Goal: Answer question/provide support: Share knowledge or assist other users

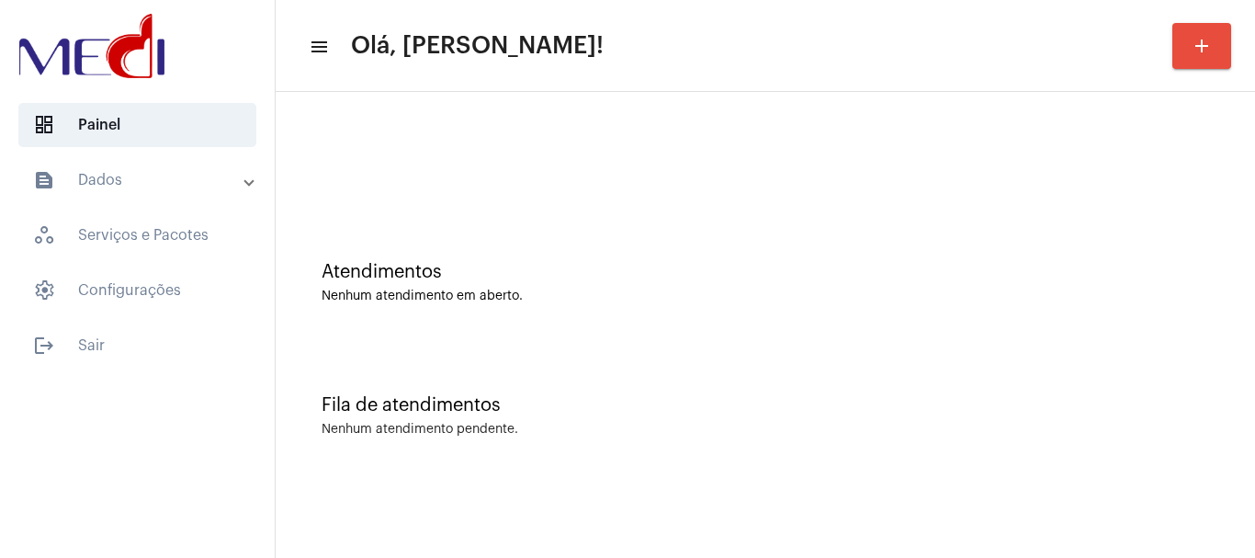
drag, startPoint x: 642, startPoint y: 341, endPoint x: 587, endPoint y: 397, distance: 78.0
click at [641, 341] on div "Fila de atendimentos Nenhum atendimento pendente." at bounding box center [765, 406] width 961 height 133
click at [482, 168] on div at bounding box center [765, 154] width 961 height 106
click at [578, 290] on div "Nenhum atendimento em aberto." at bounding box center [766, 297] width 888 height 14
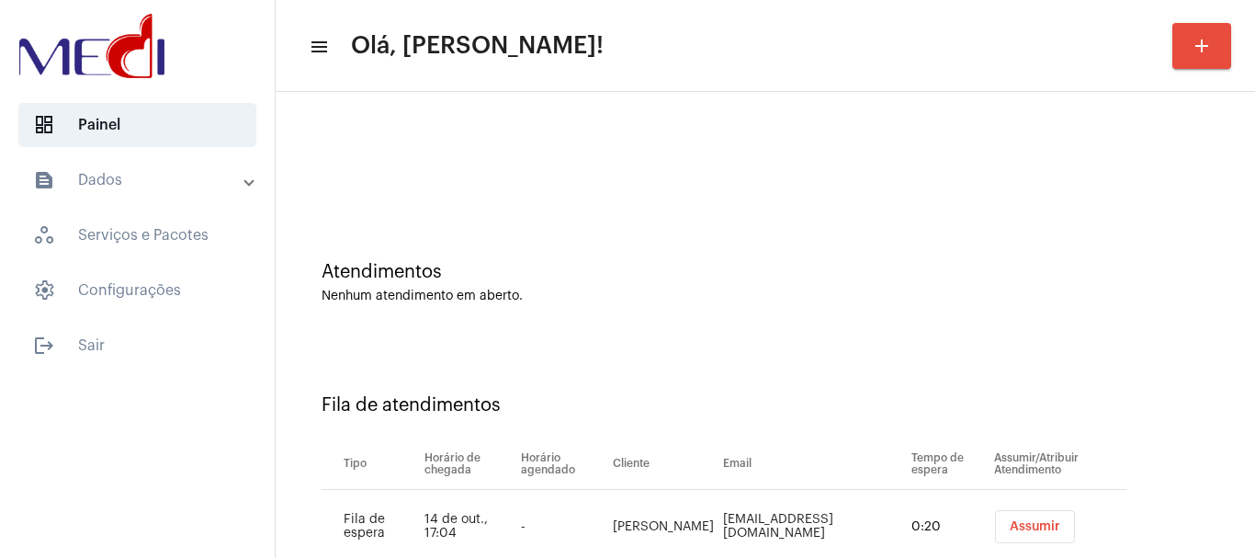
scroll to position [56, 0]
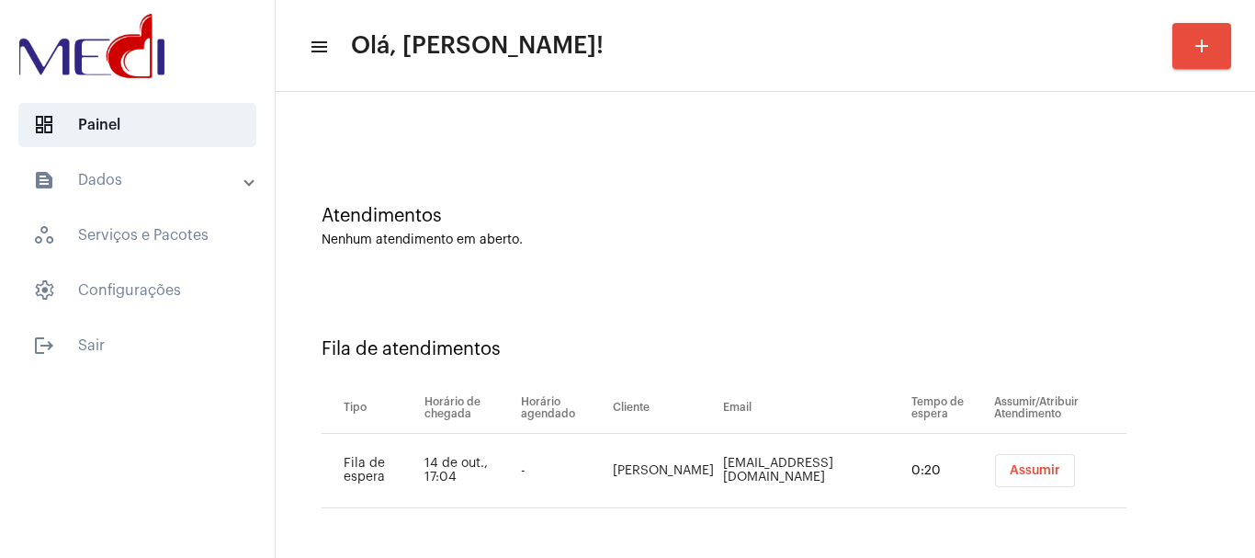
click at [1010, 475] on span "Assumir" at bounding box center [1035, 470] width 51 height 13
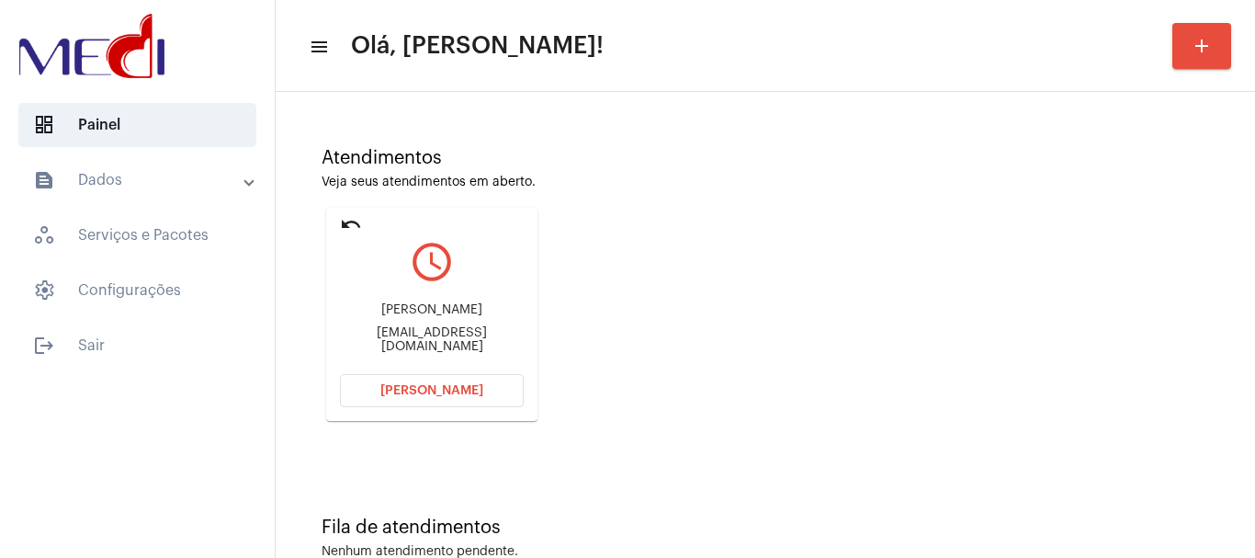
scroll to position [161, 0]
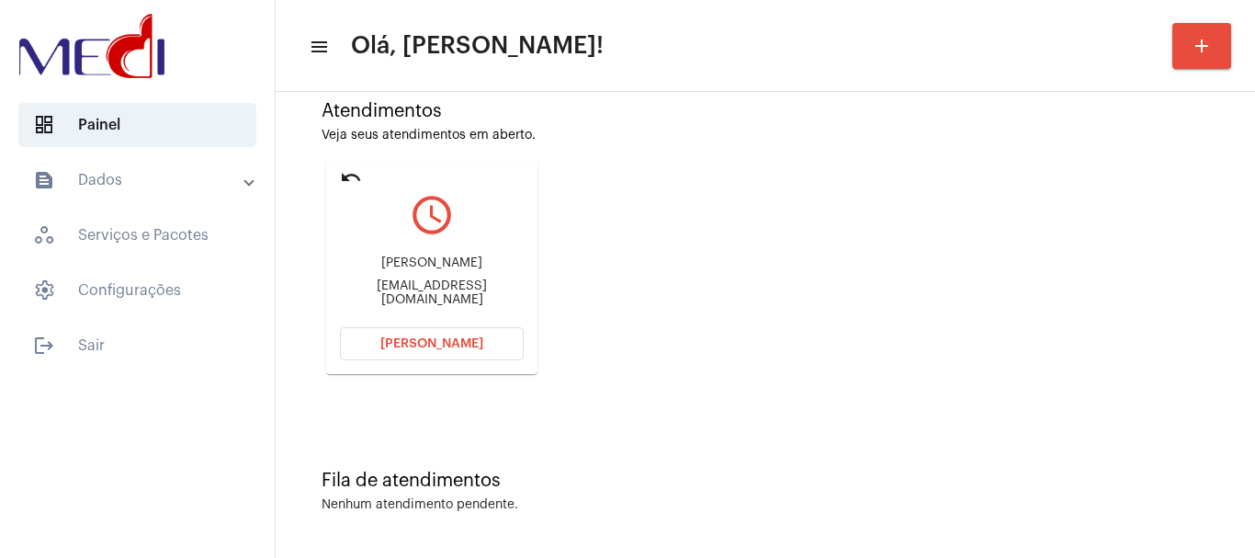
drag, startPoint x: 399, startPoint y: 259, endPoint x: 481, endPoint y: 268, distance: 82.3
click at [481, 268] on div "Lais Alvarenga contato@laisalvarenga.com.br" at bounding box center [432, 281] width 184 height 83
copy div "Lais Alvarenga"
click at [398, 358] on button "Abrir Chamada" at bounding box center [432, 343] width 184 height 33
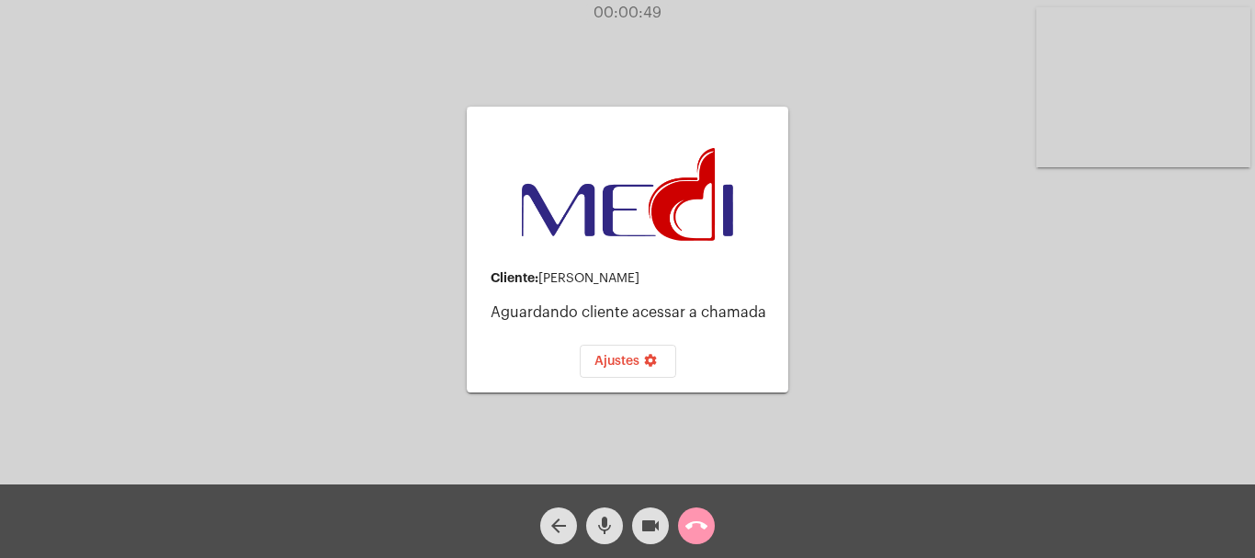
click at [1096, 109] on video at bounding box center [1144, 87] width 214 height 160
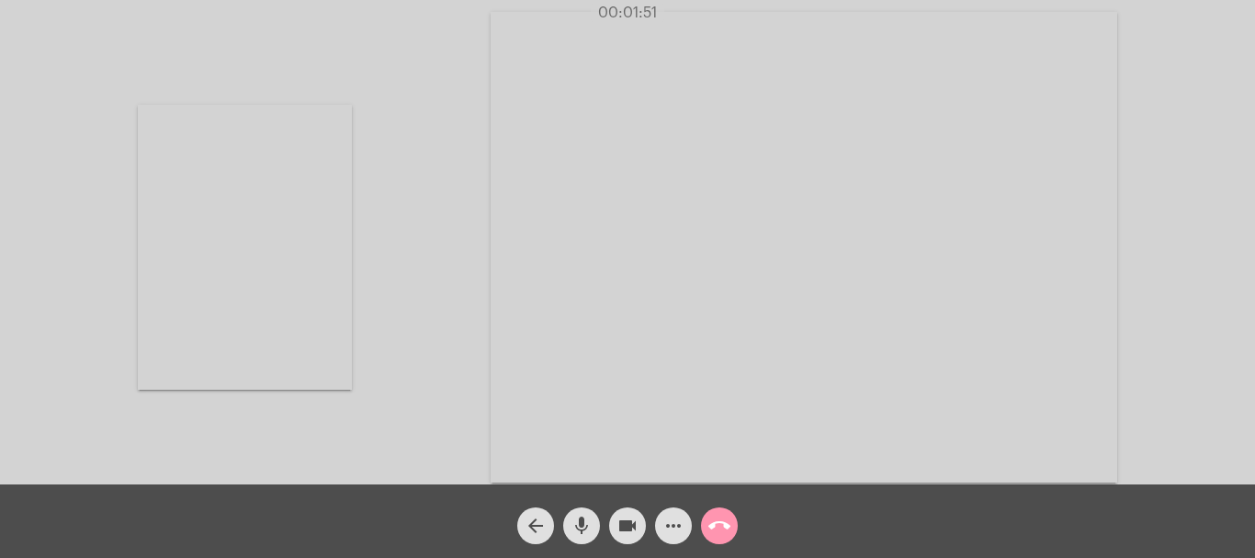
click at [330, 256] on video at bounding box center [245, 247] width 214 height 285
click at [719, 529] on mat-icon "call_end" at bounding box center [720, 526] width 22 height 22
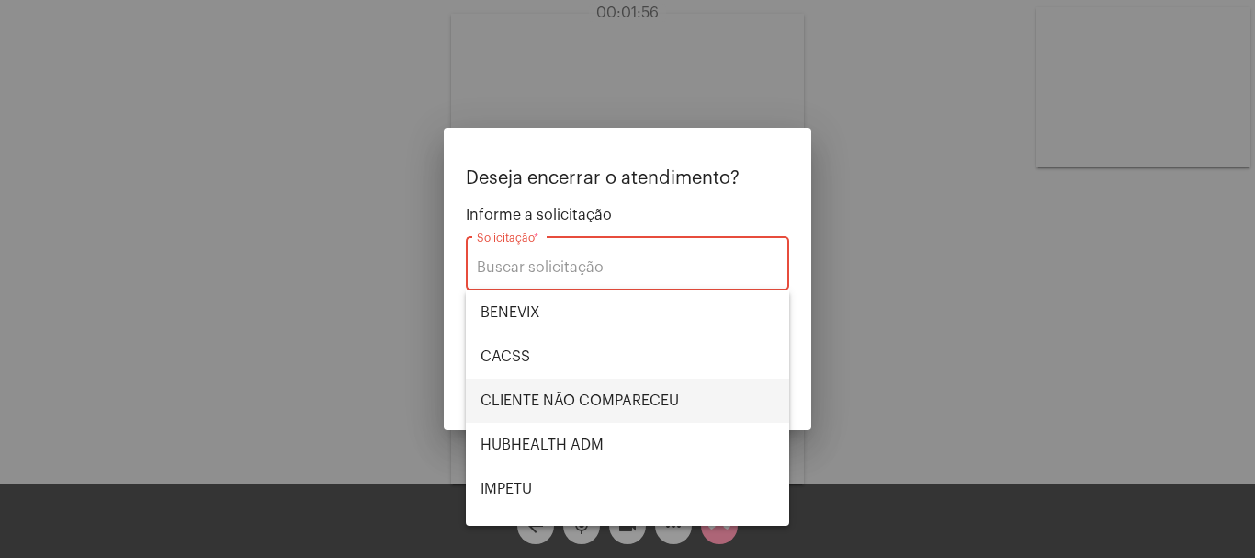
click at [618, 392] on span "CLIENTE NÃO COMPARECEU" at bounding box center [628, 401] width 294 height 44
type input "CLIENTE NÃO COMPARECEU"
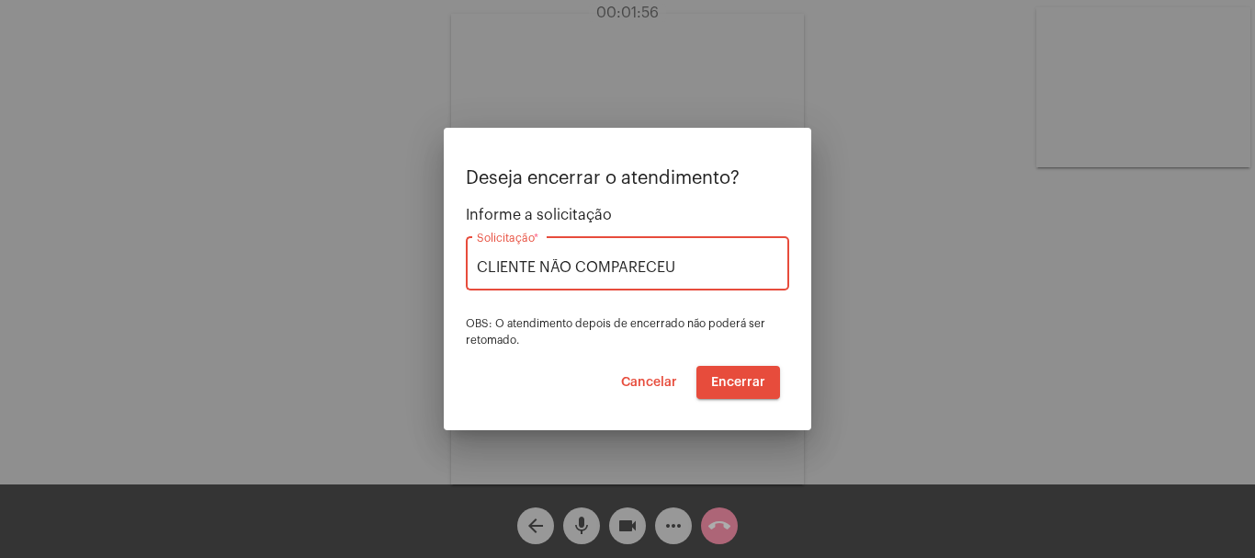
click at [727, 382] on span "Encerrar" at bounding box center [738, 382] width 54 height 13
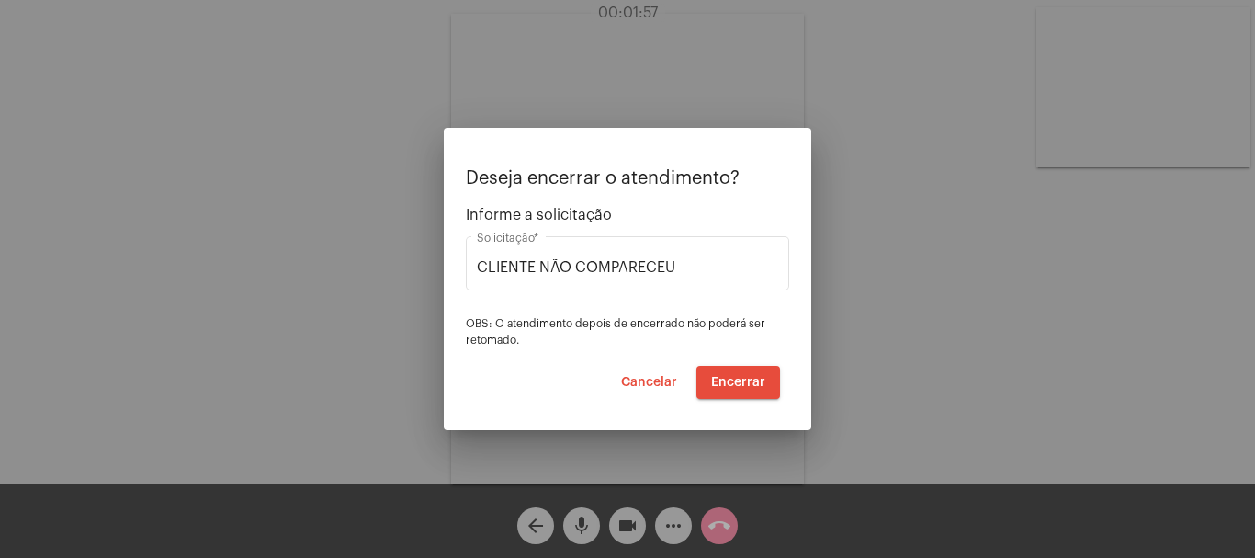
click at [721, 373] on button "Encerrar" at bounding box center [739, 382] width 84 height 33
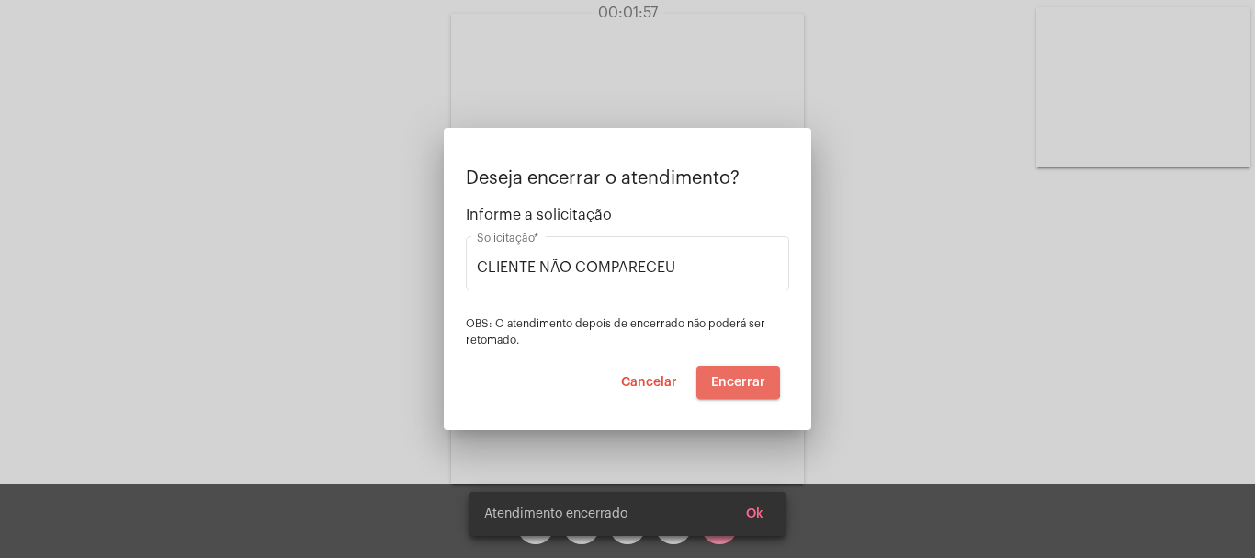
click at [721, 374] on video at bounding box center [627, 249] width 353 height 471
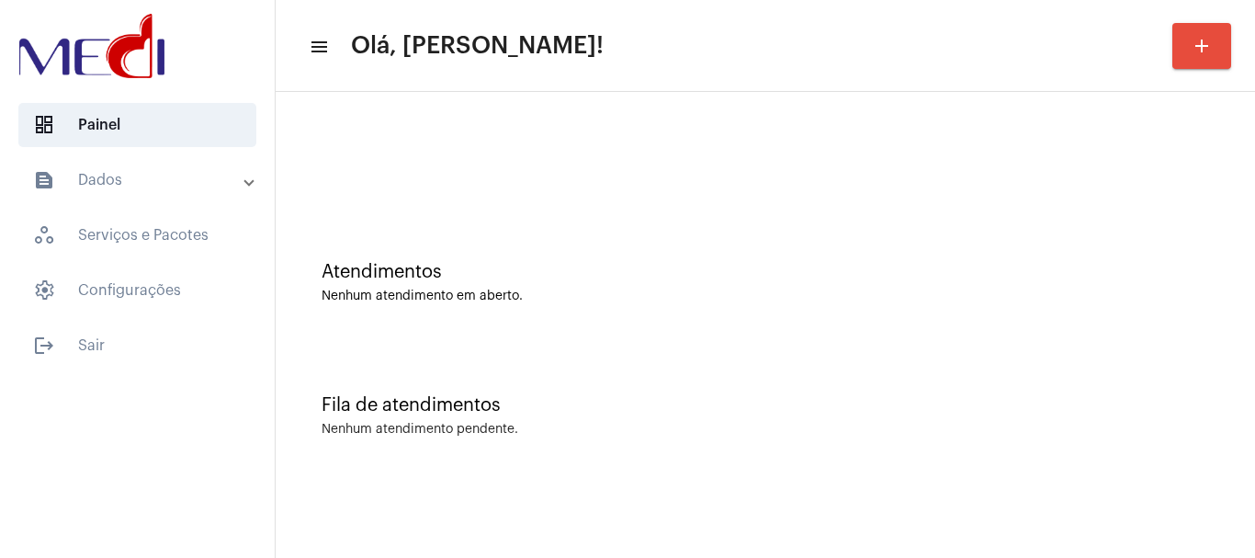
click at [701, 388] on div "Fila de atendimentos Nenhum atendimento pendente." at bounding box center [765, 406] width 961 height 133
click at [552, 351] on div "Fila de atendimentos Nenhum atendimento pendente." at bounding box center [765, 406] width 961 height 133
click at [528, 356] on div "Fila de atendimentos Nenhum atendimento pendente." at bounding box center [765, 406] width 961 height 133
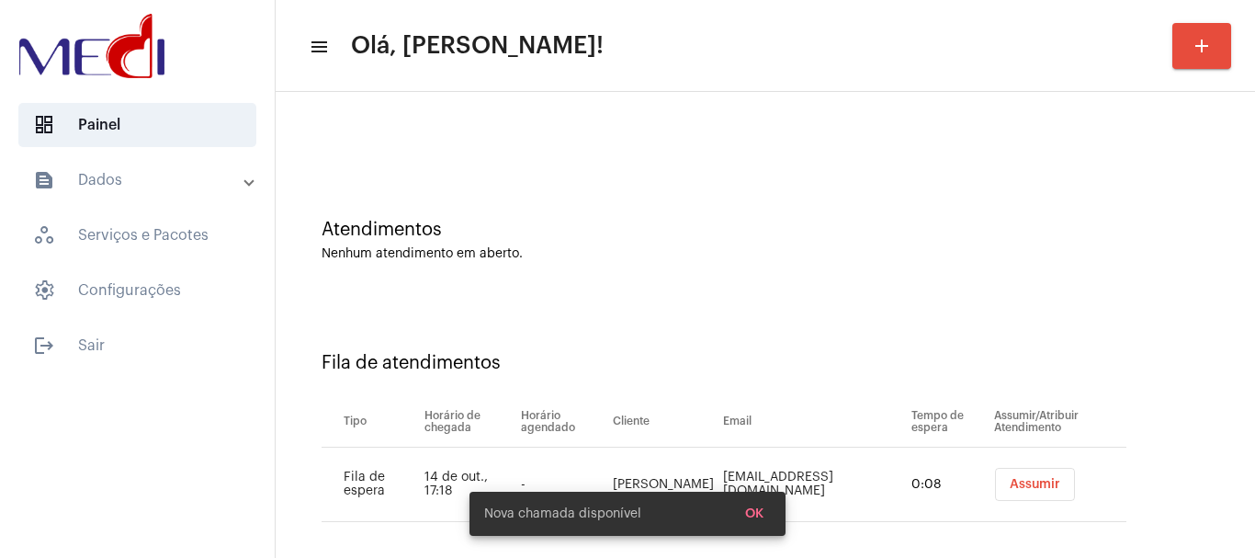
scroll to position [56, 0]
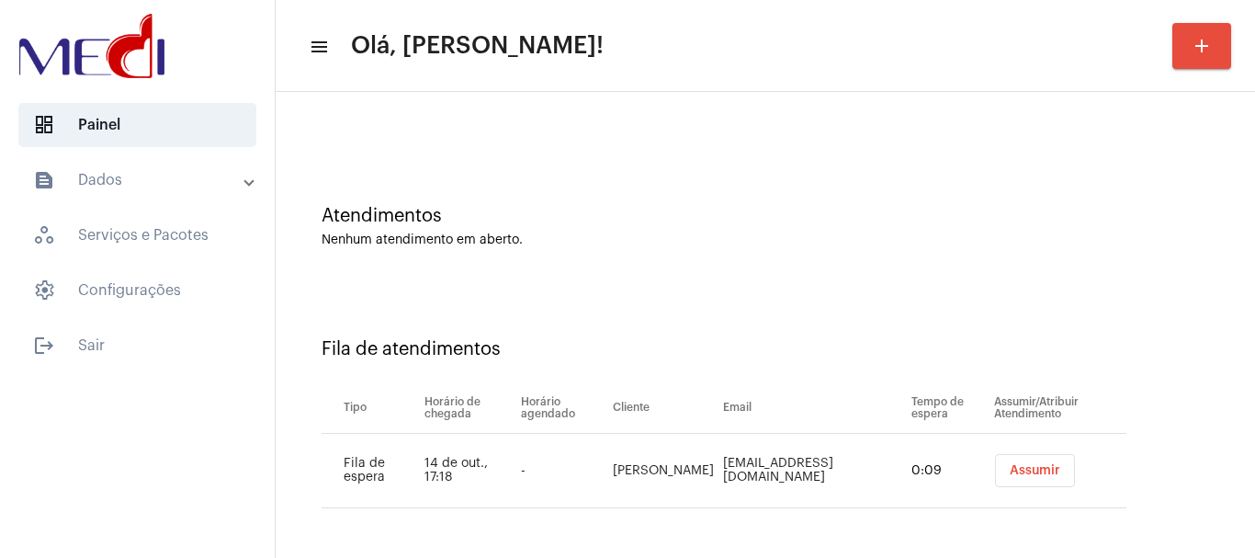
click at [1027, 472] on span "Assumir" at bounding box center [1035, 470] width 51 height 13
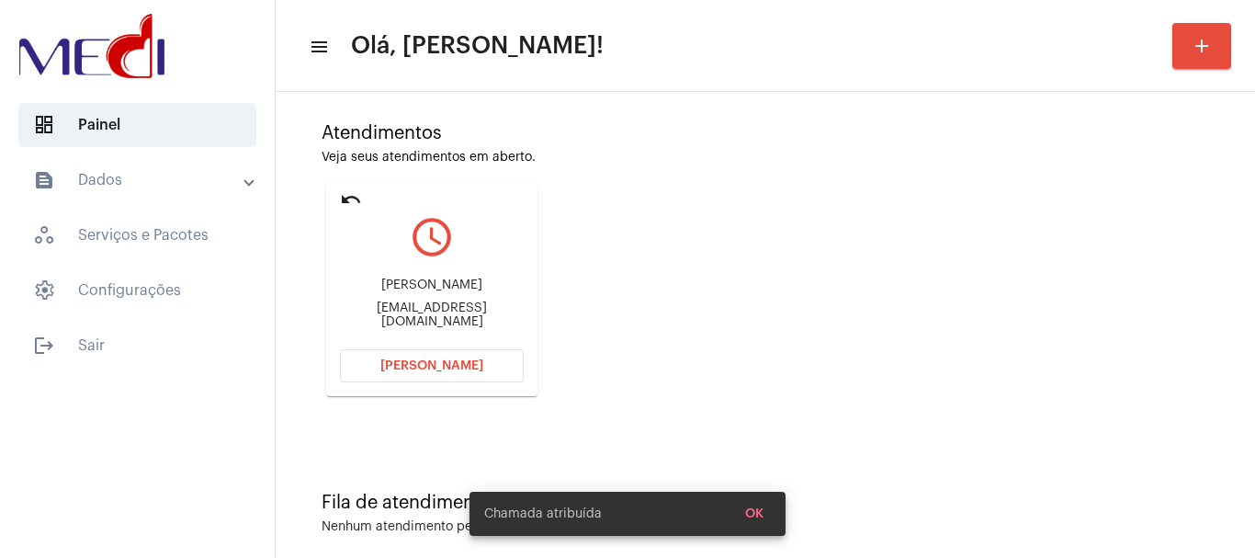
scroll to position [161, 0]
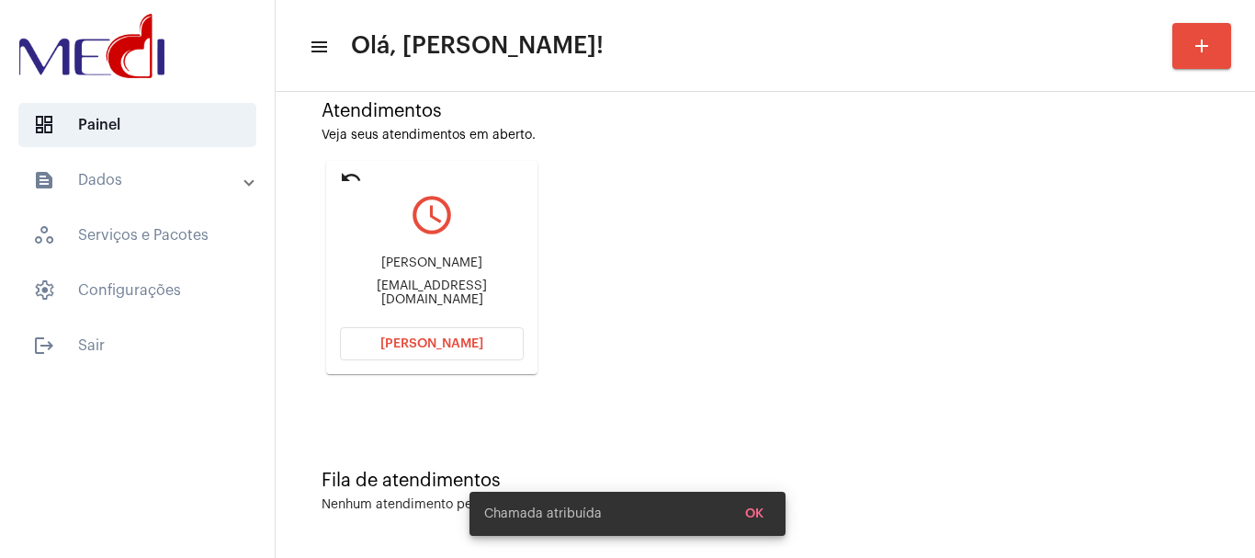
drag, startPoint x: 355, startPoint y: 270, endPoint x: 487, endPoint y: 263, distance: 132.6
click at [487, 263] on div "Mário Alberto Goedert" at bounding box center [432, 263] width 184 height 14
copy div "Mário Alberto Goede"
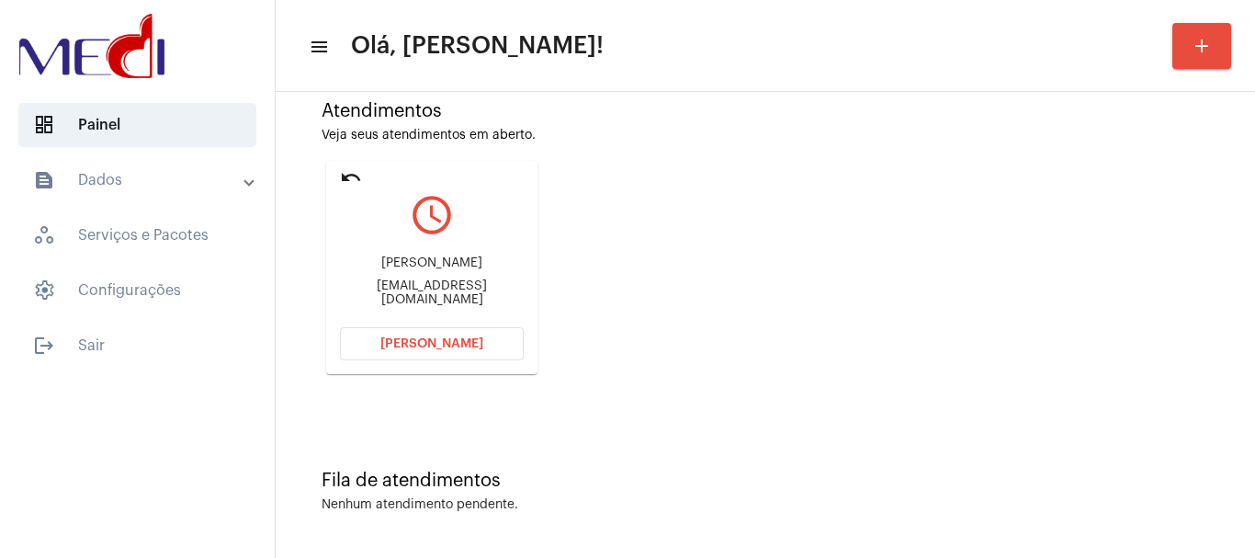
click at [482, 336] on button "Abrir Chamada" at bounding box center [432, 343] width 184 height 33
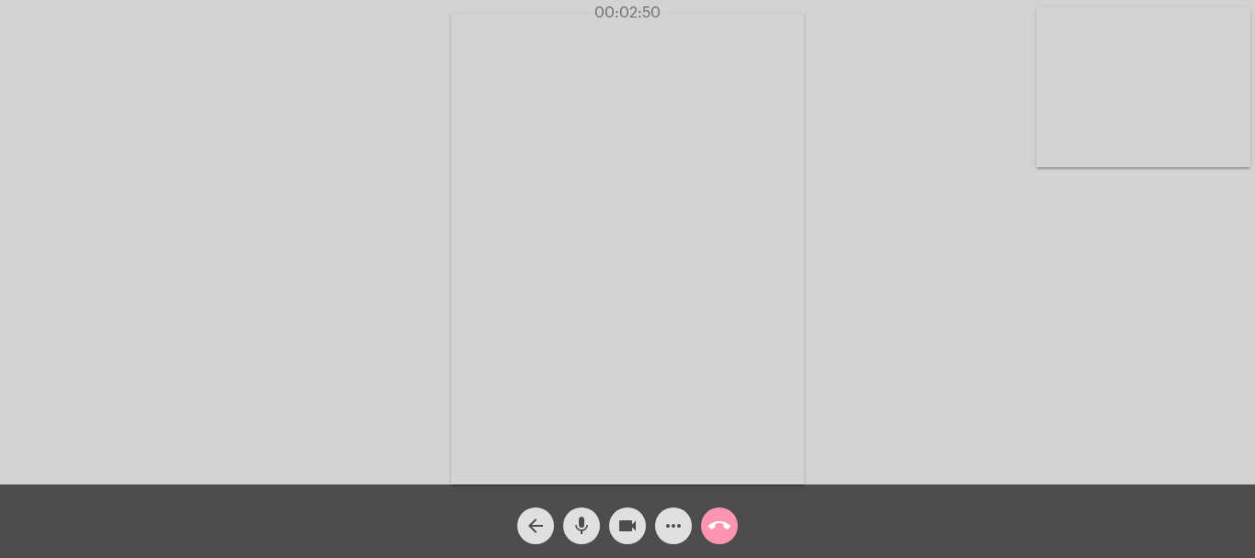
click at [722, 527] on mat-icon "call_end" at bounding box center [720, 526] width 22 height 22
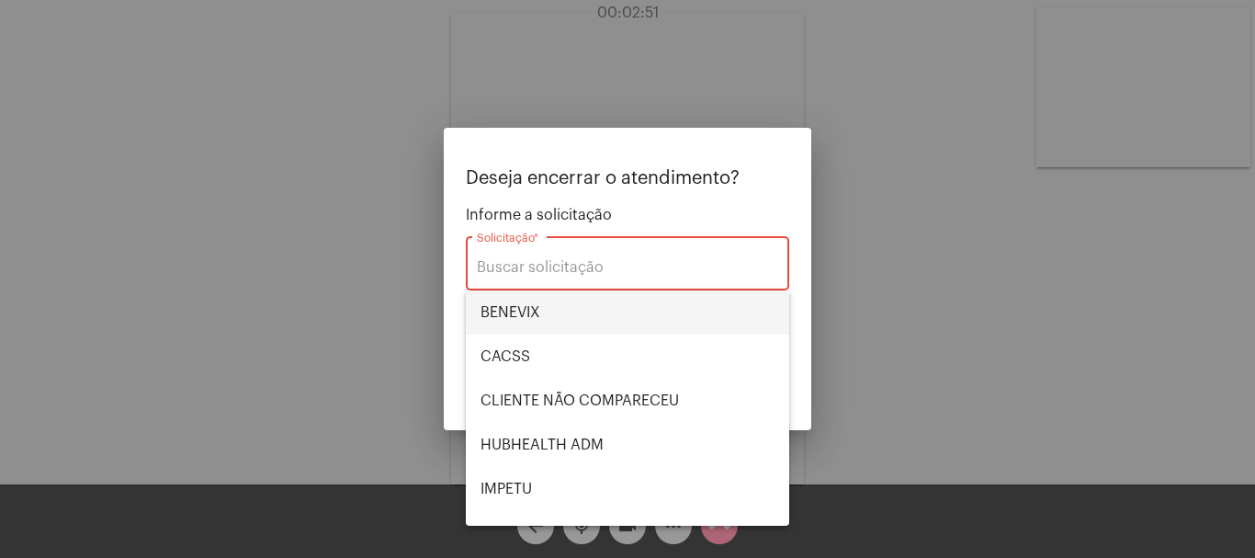
click at [584, 313] on span "BENEVIX" at bounding box center [628, 312] width 294 height 44
type input "BENEVIX"
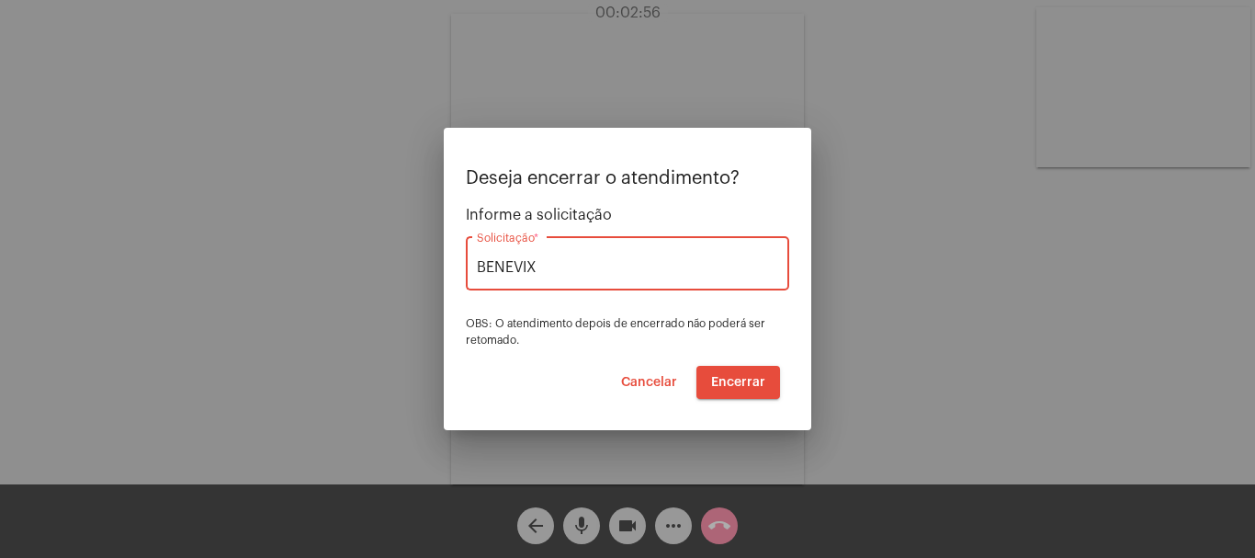
click at [665, 204] on div "Deseja encerrar o atendimento? Informe a solicitação BENEVIX Solicitação * OBS:…" at bounding box center [628, 257] width 324 height 179
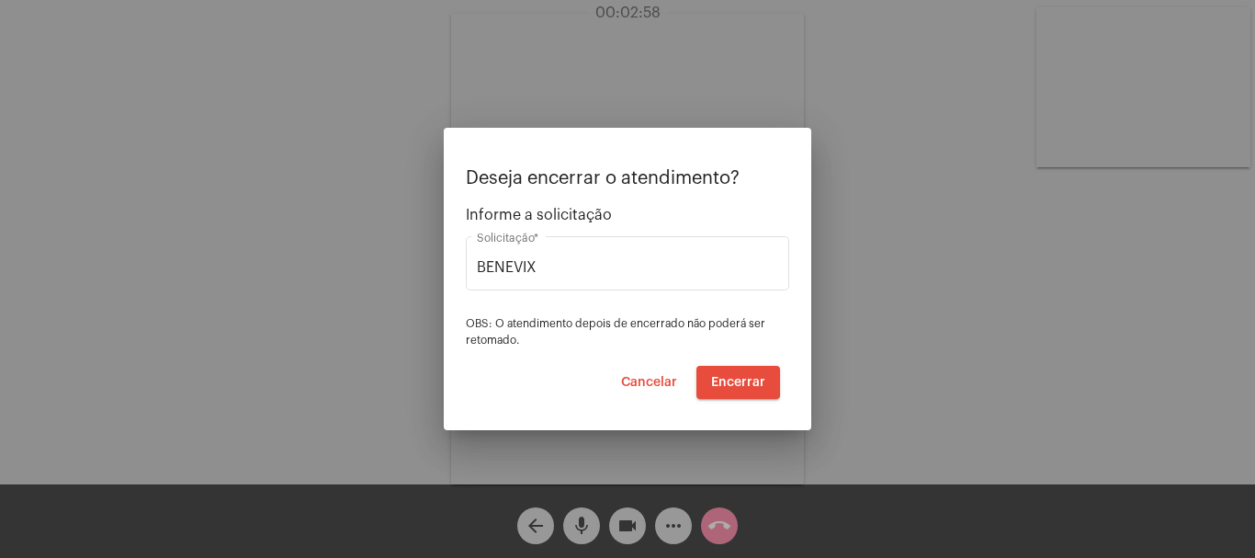
click at [608, 218] on span "Informe a solicitação" at bounding box center [628, 215] width 324 height 17
click at [747, 387] on button "Encerrar" at bounding box center [739, 382] width 84 height 33
click at [747, 386] on span "Encerrar" at bounding box center [738, 382] width 54 height 13
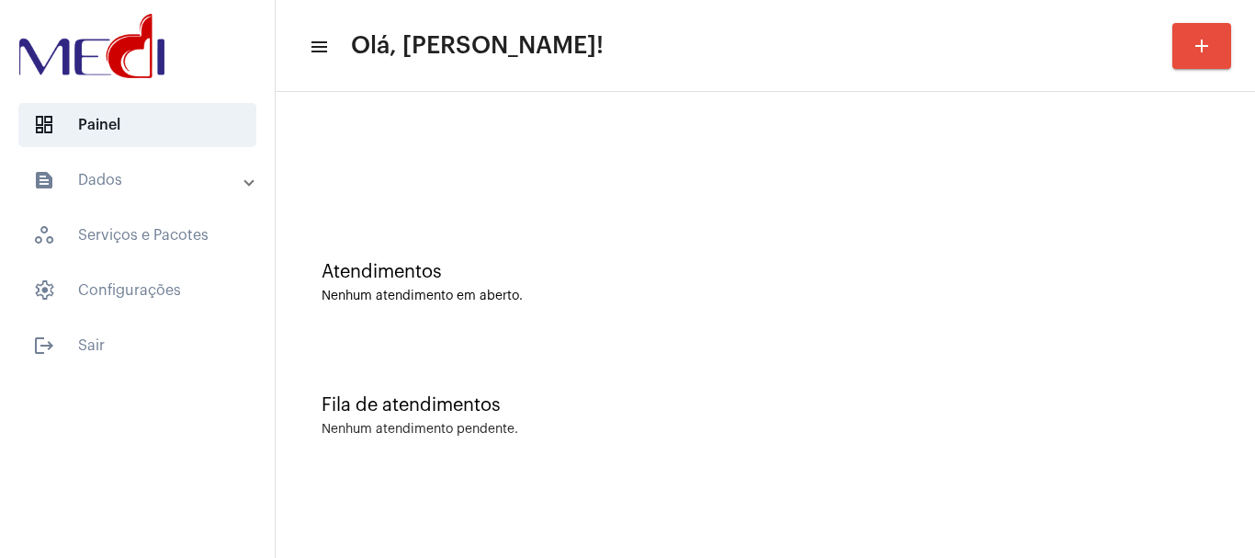
click at [759, 266] on div "Atendimentos" at bounding box center [766, 272] width 888 height 20
click at [612, 315] on div "Atendimentos Nenhum atendimento em aberto." at bounding box center [765, 273] width 961 height 133
click at [348, 327] on div "Atendimentos Nenhum atendimento em aberto." at bounding box center [765, 273] width 961 height 133
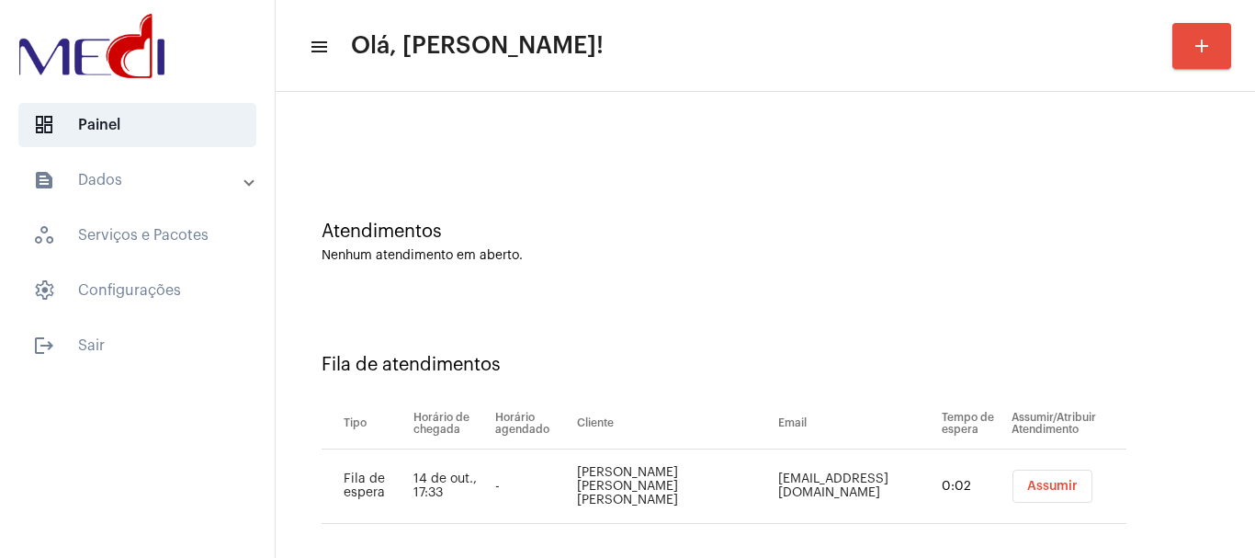
scroll to position [56, 0]
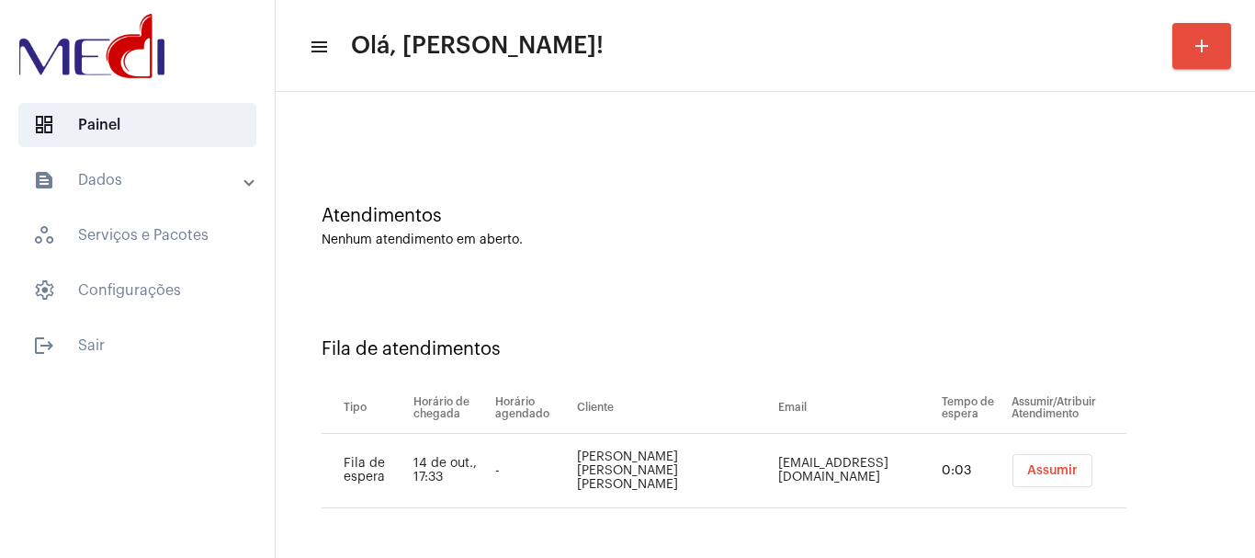
click at [1044, 462] on button "Assumir" at bounding box center [1053, 470] width 80 height 33
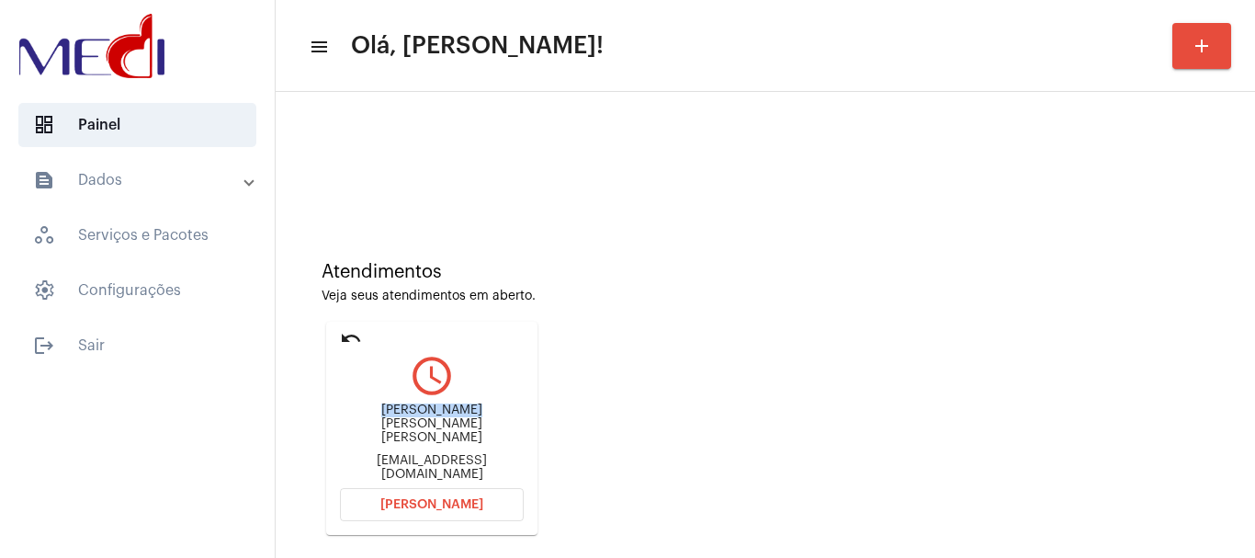
drag, startPoint x: 353, startPoint y: 424, endPoint x: 442, endPoint y: 413, distance: 89.8
click at [442, 413] on div "Tenison bezerra da Silva Tenisonbezrra@gmail.com" at bounding box center [432, 442] width 184 height 83
copy div "Tenison bezer"
click at [454, 500] on span "Abrir Chamada" at bounding box center [432, 504] width 103 height 13
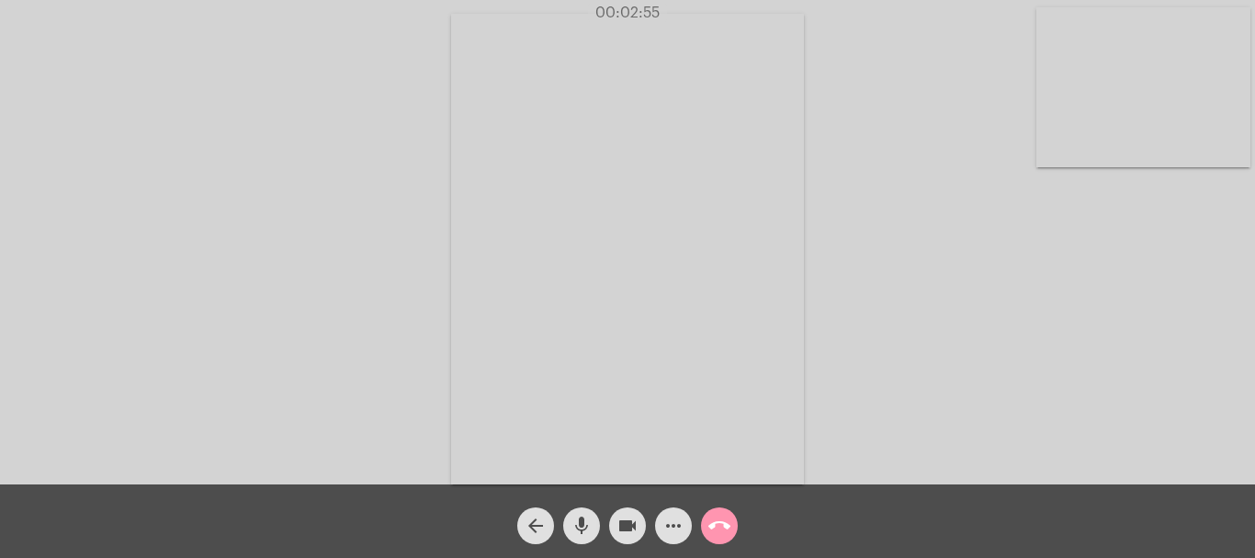
click at [727, 524] on mat-icon "call_end" at bounding box center [720, 526] width 22 height 22
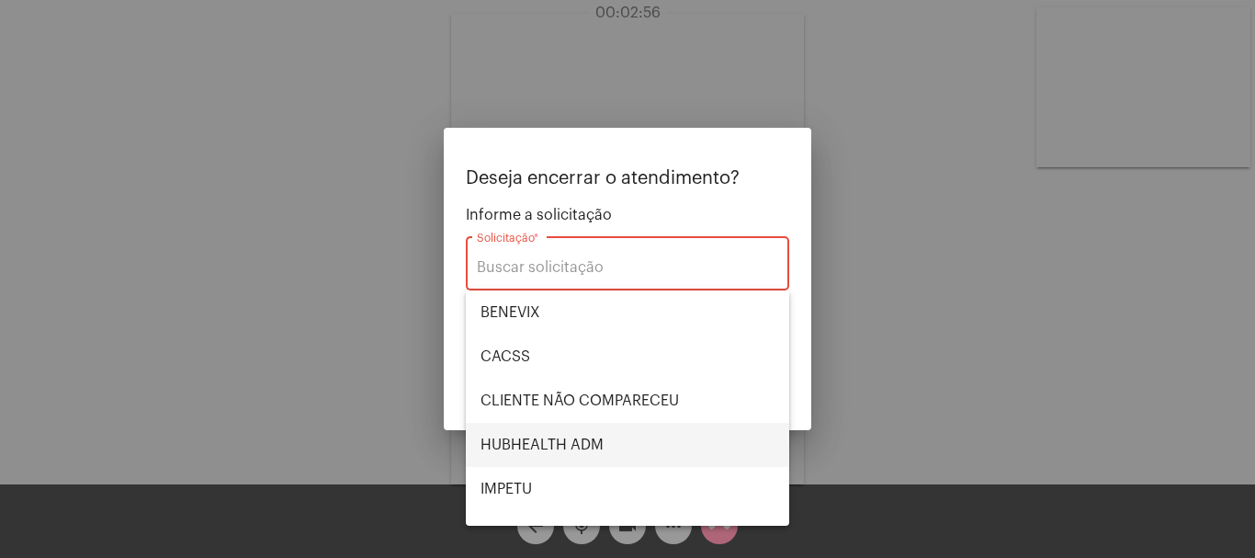
click at [613, 445] on span "HUBHEALTH ADM" at bounding box center [628, 445] width 294 height 44
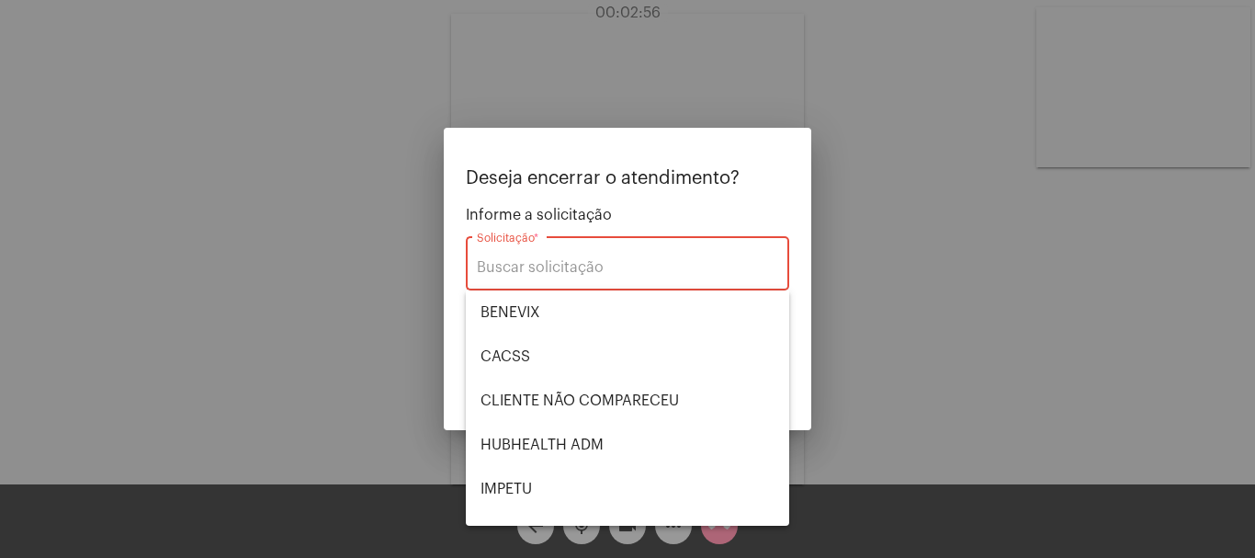
type input "HUBHEALTH ADM"
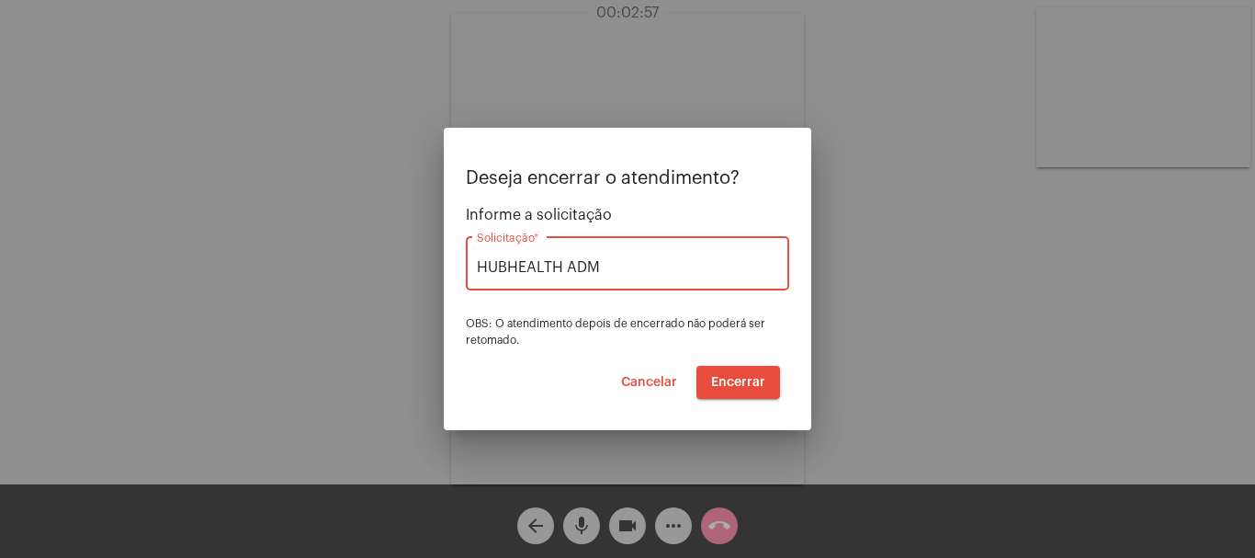
click at [743, 373] on button "Encerrar" at bounding box center [739, 382] width 84 height 33
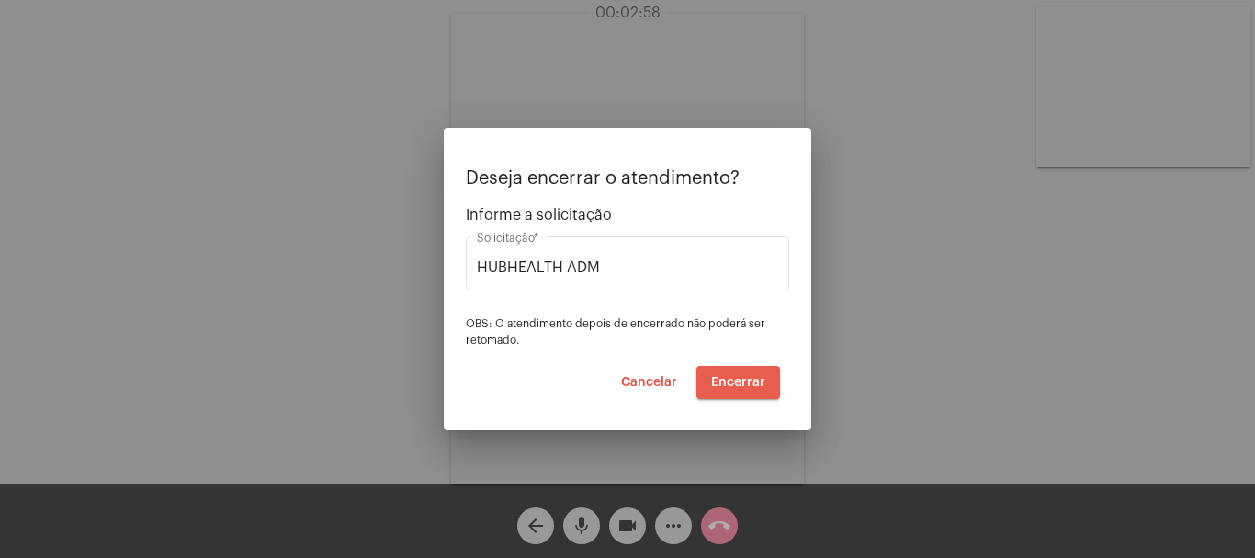
click at [733, 384] on span "Encerrar" at bounding box center [738, 382] width 54 height 13
click at [733, 383] on span "Encerrar" at bounding box center [738, 382] width 54 height 13
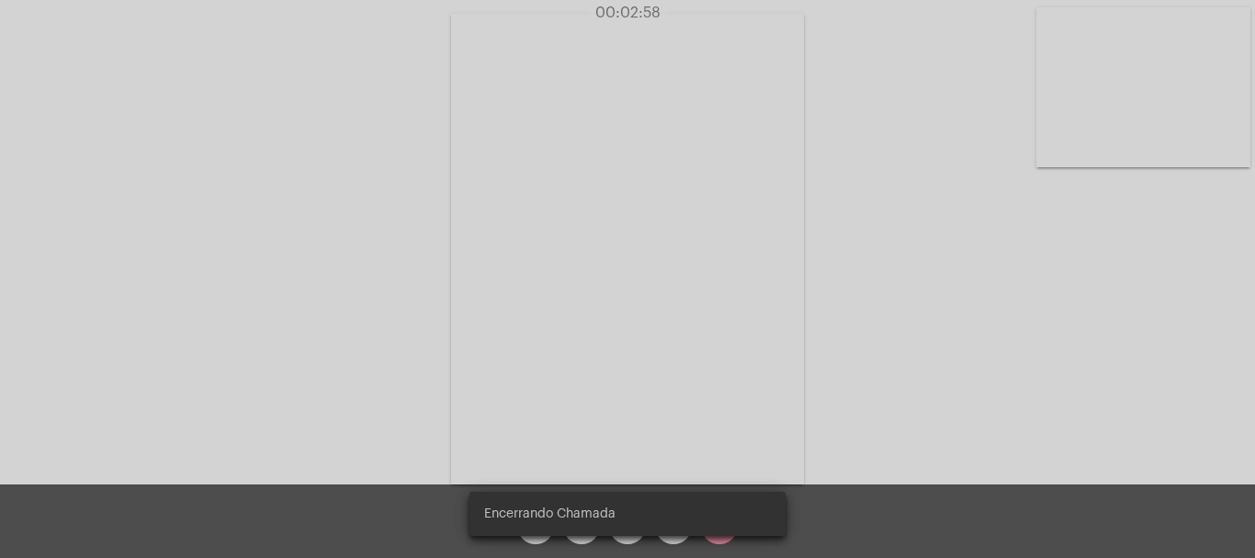
click at [733, 383] on video at bounding box center [627, 249] width 353 height 471
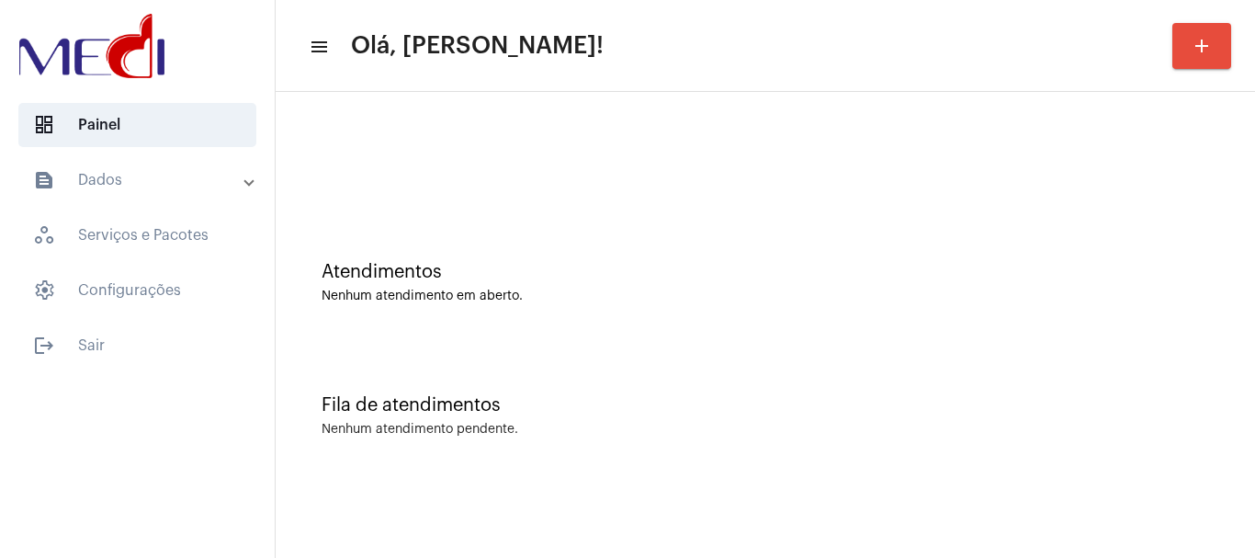
click at [460, 292] on div "Nenhum atendimento em aberto." at bounding box center [766, 297] width 888 height 14
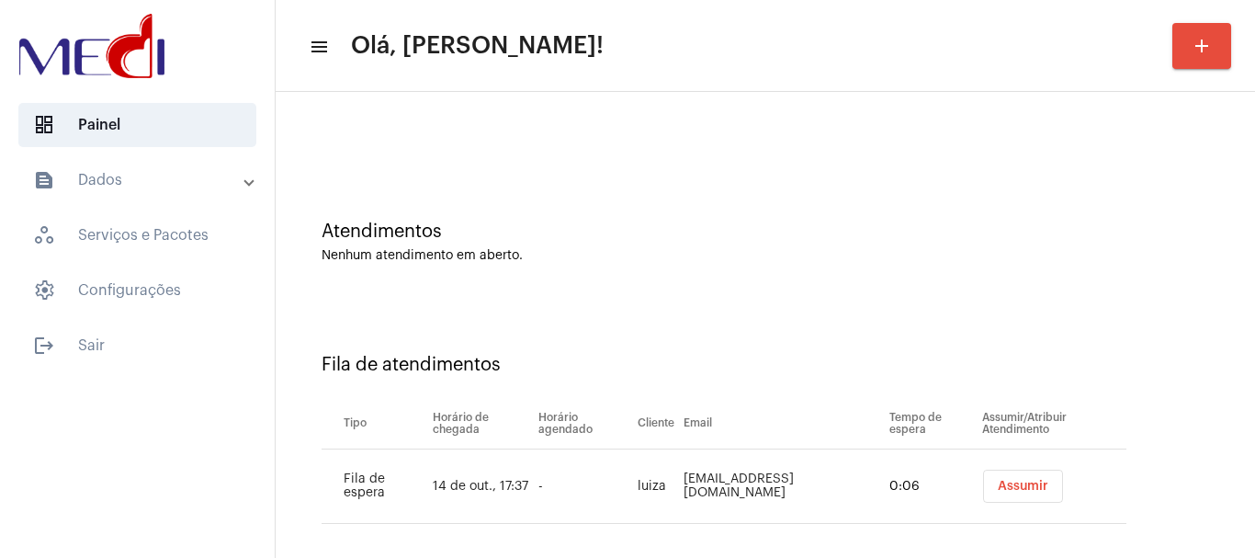
scroll to position [56, 0]
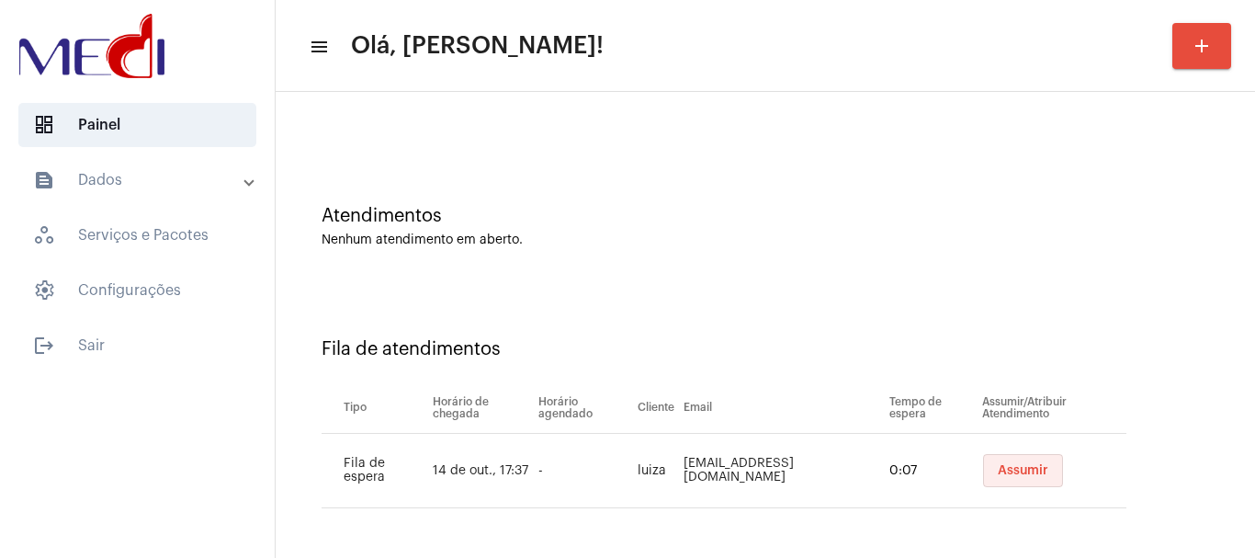
click at [1010, 472] on span "Assumir" at bounding box center [1023, 470] width 51 height 13
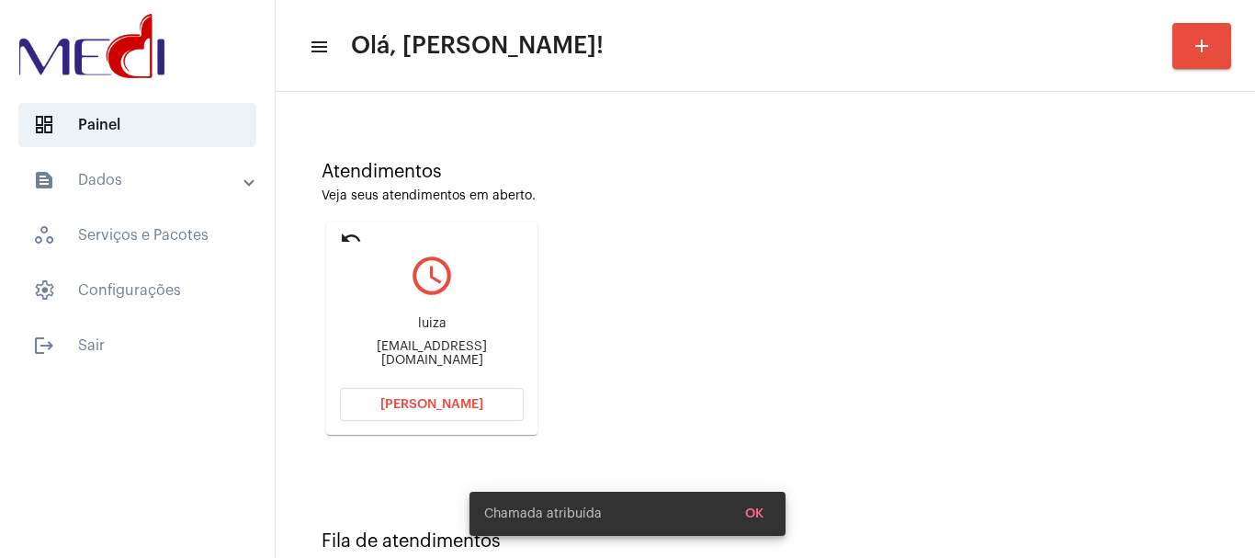
scroll to position [161, 0]
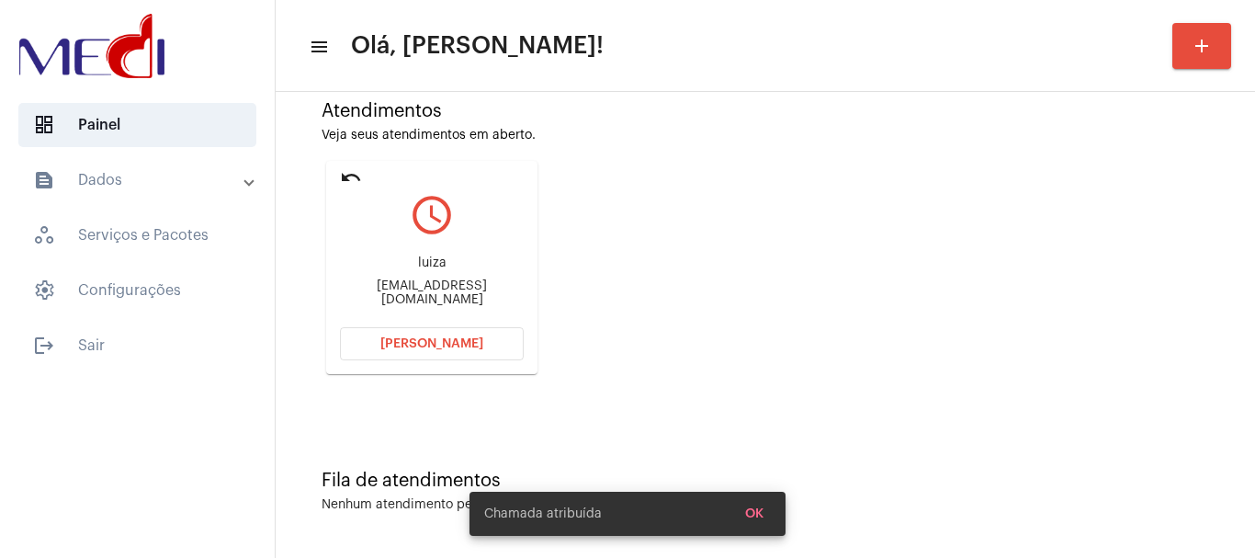
drag, startPoint x: 343, startPoint y: 286, endPoint x: 385, endPoint y: 290, distance: 42.5
click at [385, 290] on div "izamiranda2810@gmail.com" at bounding box center [432, 293] width 184 height 28
copy div "izamir"
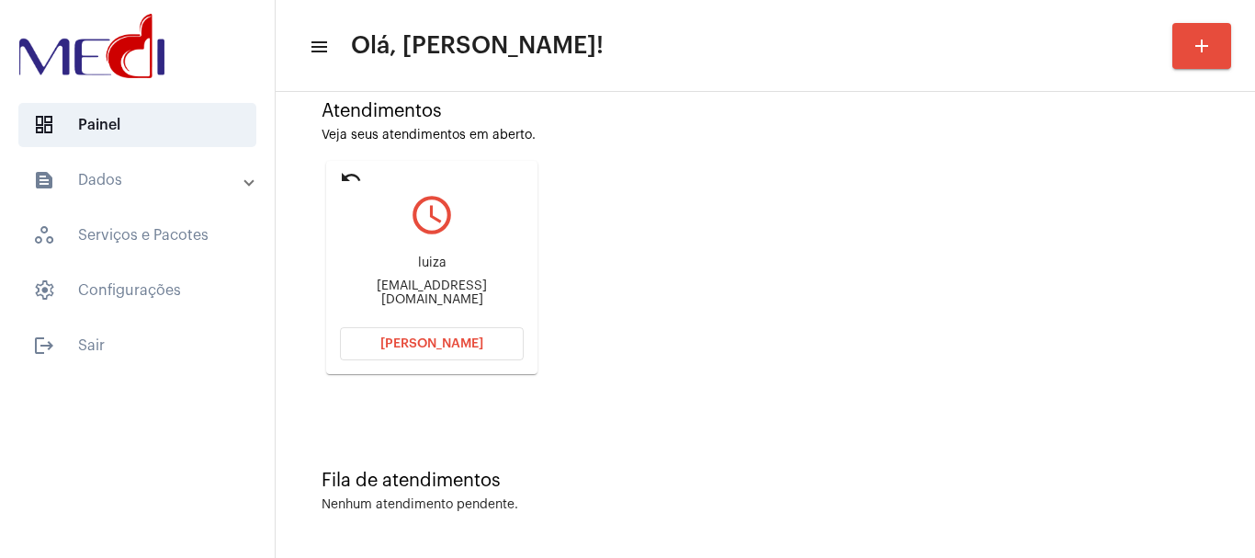
click at [465, 347] on span "Abrir Chamada" at bounding box center [432, 343] width 103 height 13
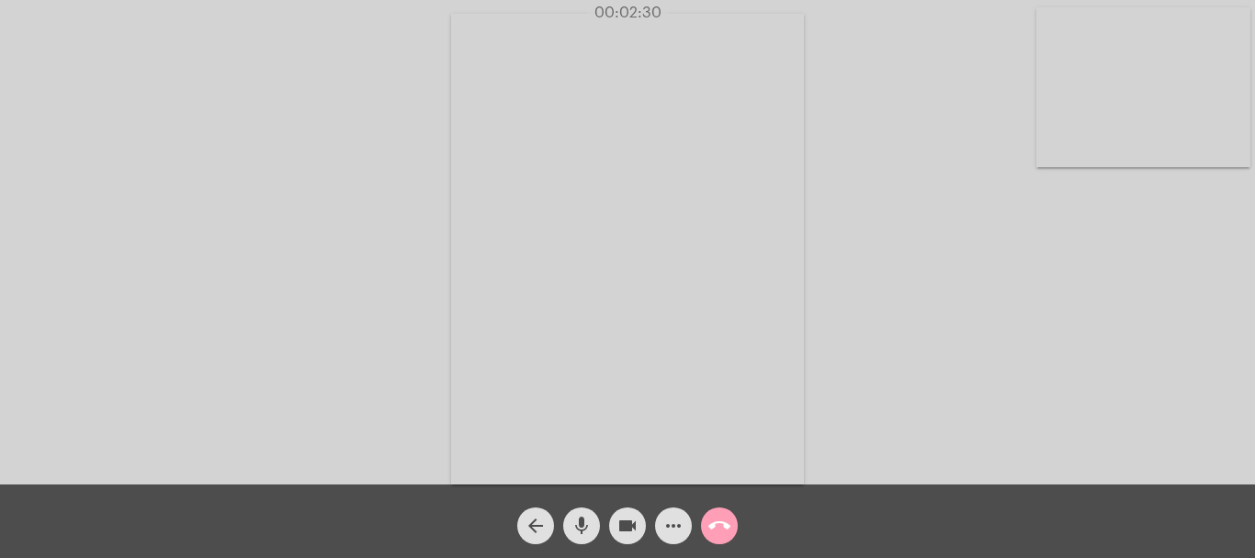
click at [724, 521] on mat-icon "call_end" at bounding box center [720, 526] width 22 height 22
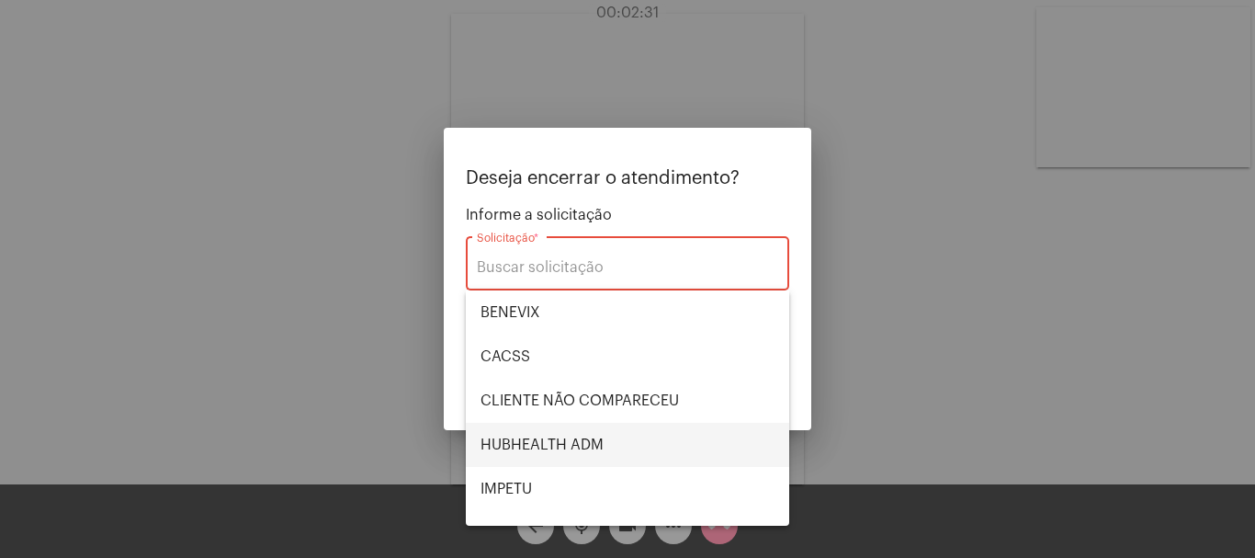
click at [541, 441] on span "HUBHEALTH ADM" at bounding box center [628, 445] width 294 height 44
type input "HUBHEALTH ADM"
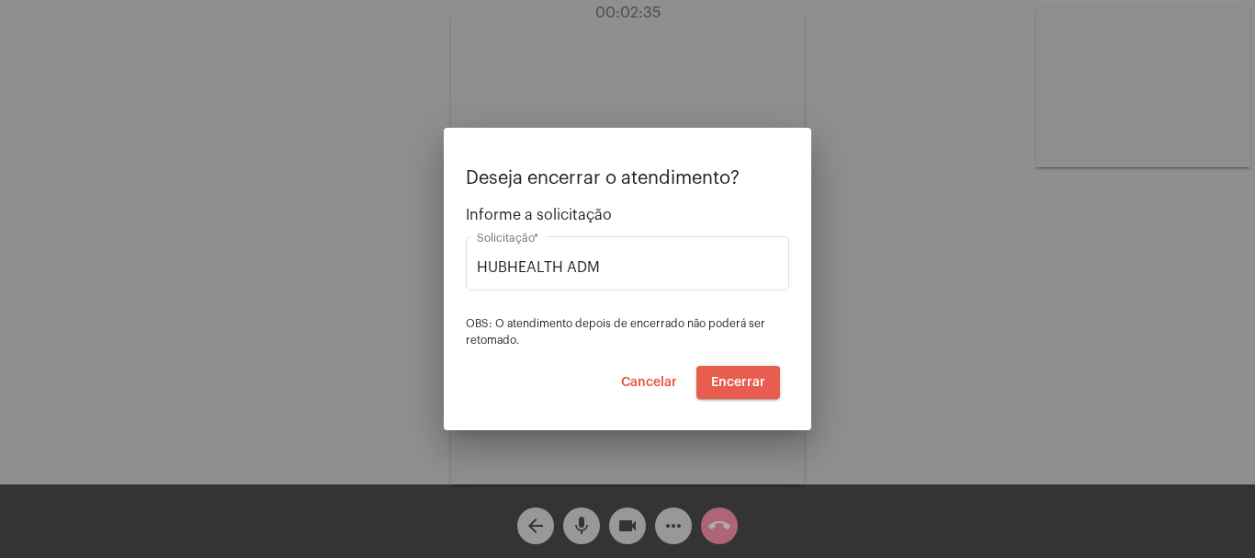
click at [727, 388] on span "Encerrar" at bounding box center [738, 382] width 54 height 13
click at [727, 387] on span "Encerrar" at bounding box center [738, 382] width 54 height 13
click at [727, 387] on video at bounding box center [627, 249] width 353 height 471
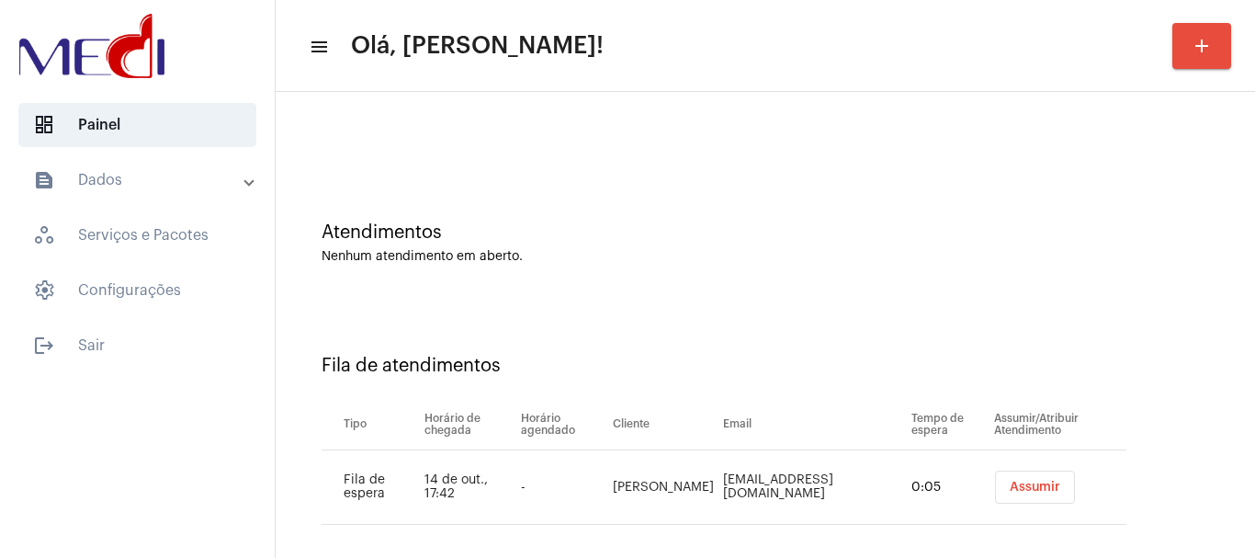
scroll to position [56, 0]
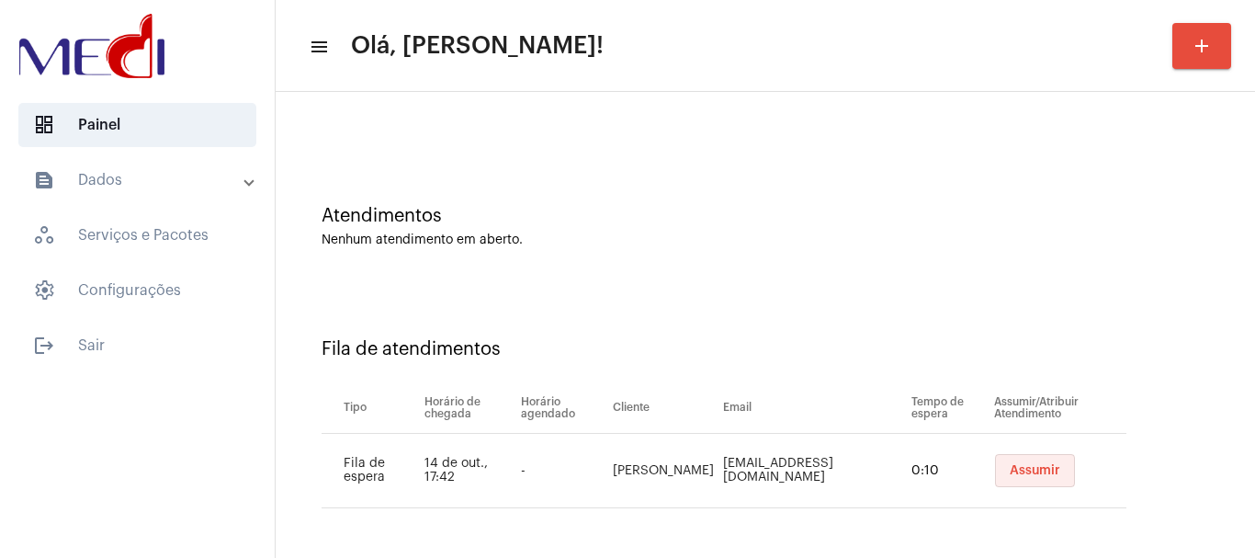
click at [1037, 464] on button "Assumir" at bounding box center [1035, 470] width 80 height 33
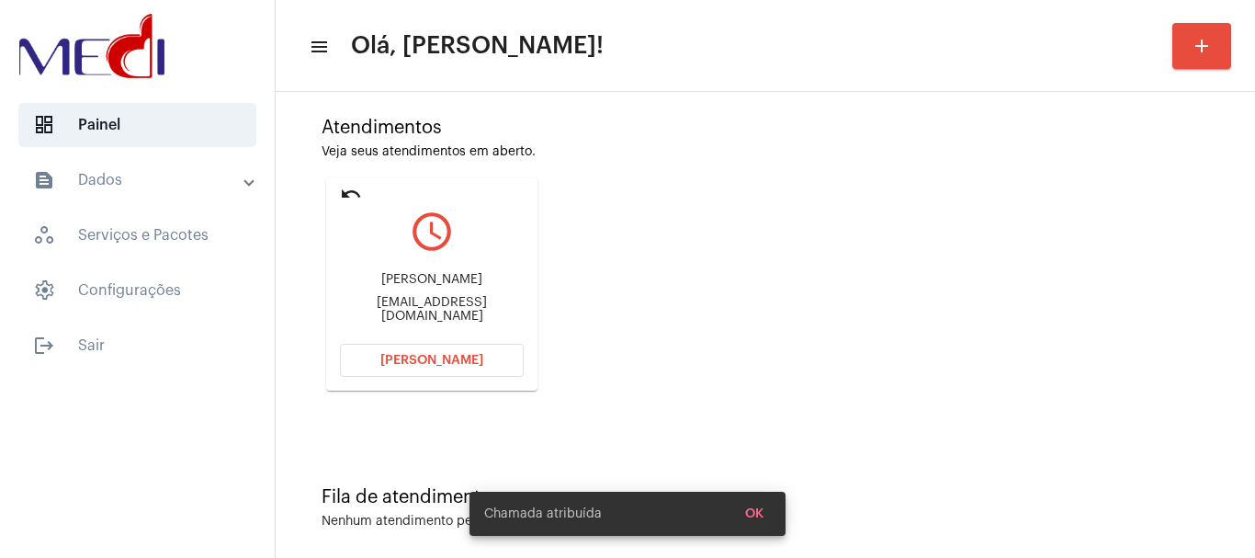
scroll to position [161, 0]
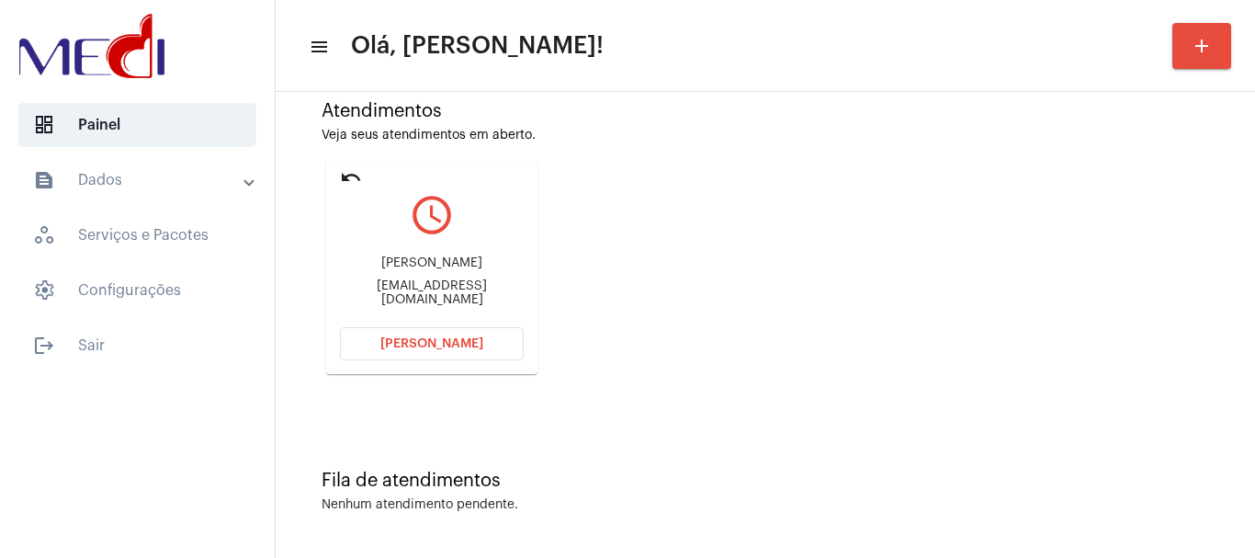
drag, startPoint x: 377, startPoint y: 256, endPoint x: 475, endPoint y: 261, distance: 98.5
click at [475, 261] on div "Shelen Freitas Shelensarah18@gmail.com" at bounding box center [432, 281] width 184 height 83
copy div "Shelen Freitas"
click at [464, 343] on span "Abrir Chamada" at bounding box center [432, 343] width 103 height 13
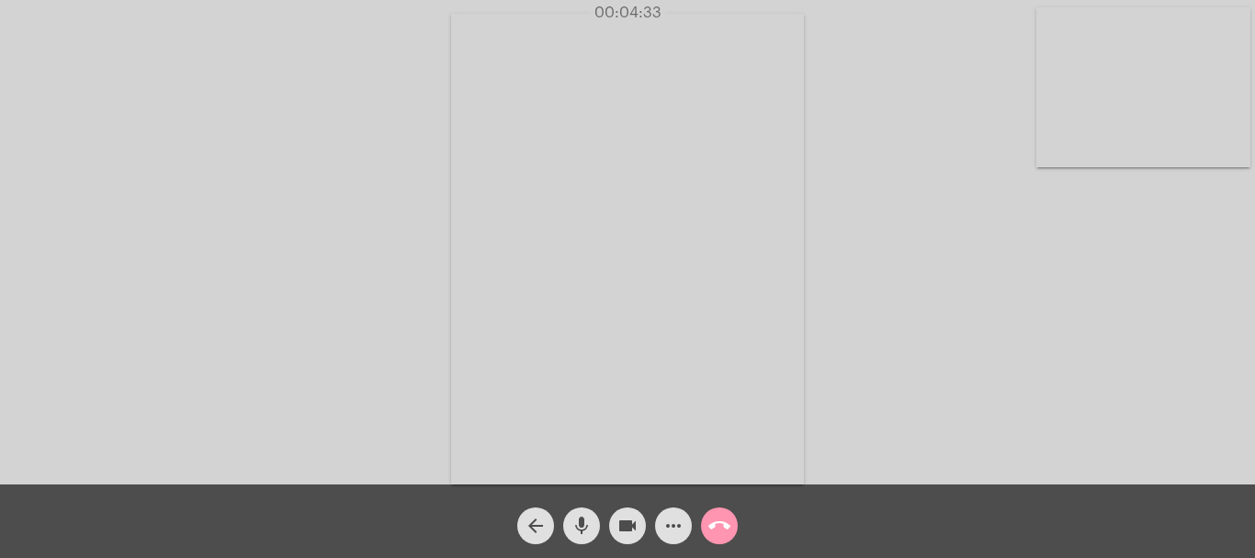
click at [726, 524] on mat-icon "call_end" at bounding box center [720, 526] width 22 height 22
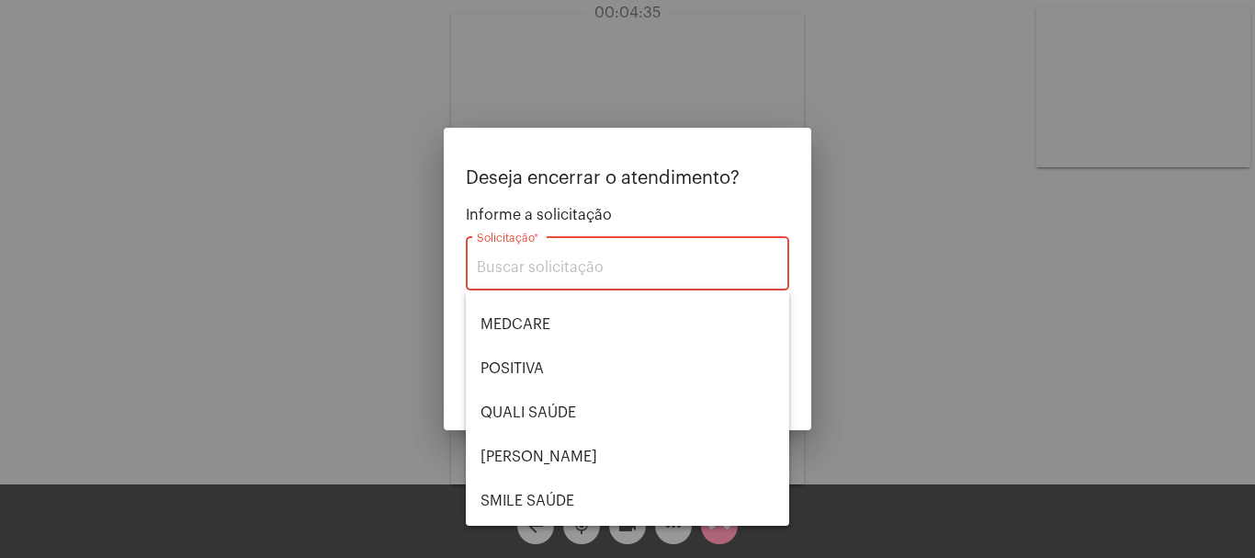
scroll to position [276, 0]
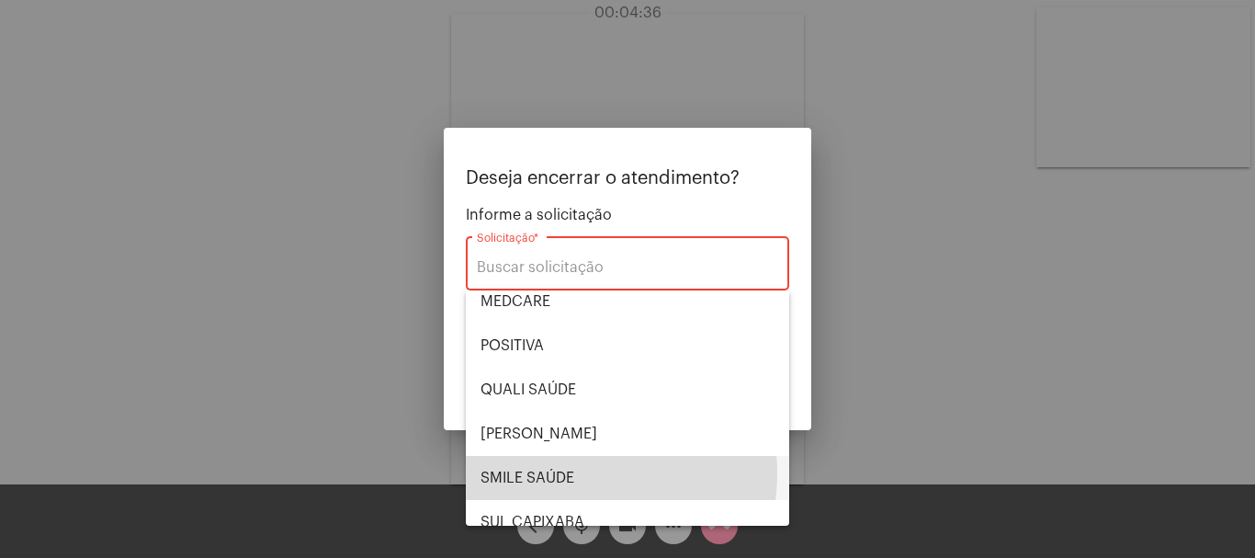
click at [570, 473] on span "SMILE SAÚDE" at bounding box center [628, 478] width 294 height 44
type input "SMILE SAÚDE"
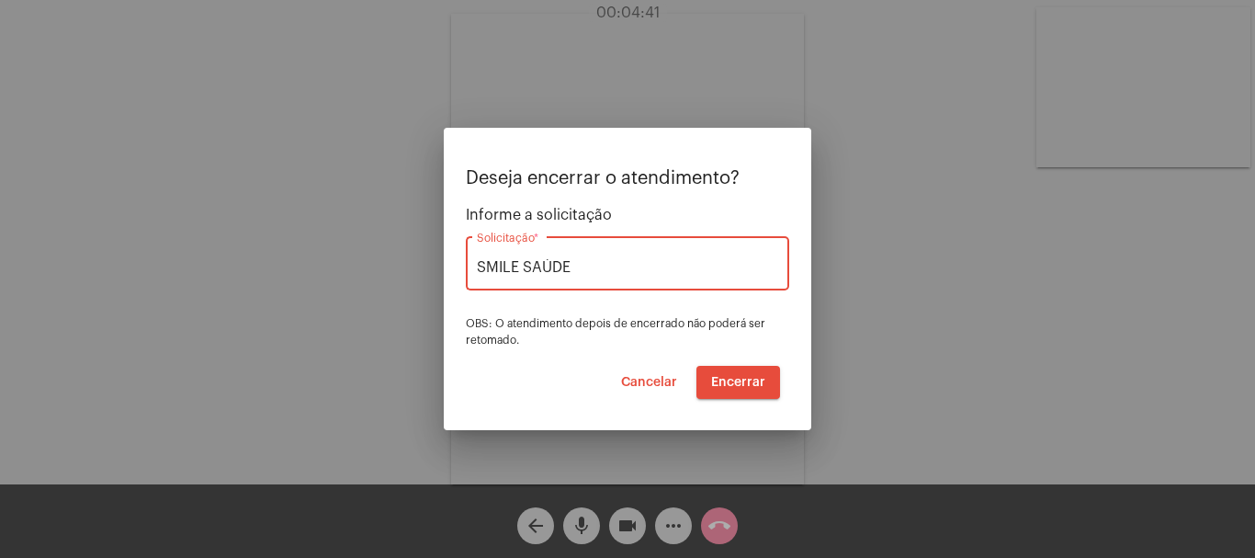
click at [742, 376] on span "Encerrar" at bounding box center [738, 382] width 54 height 13
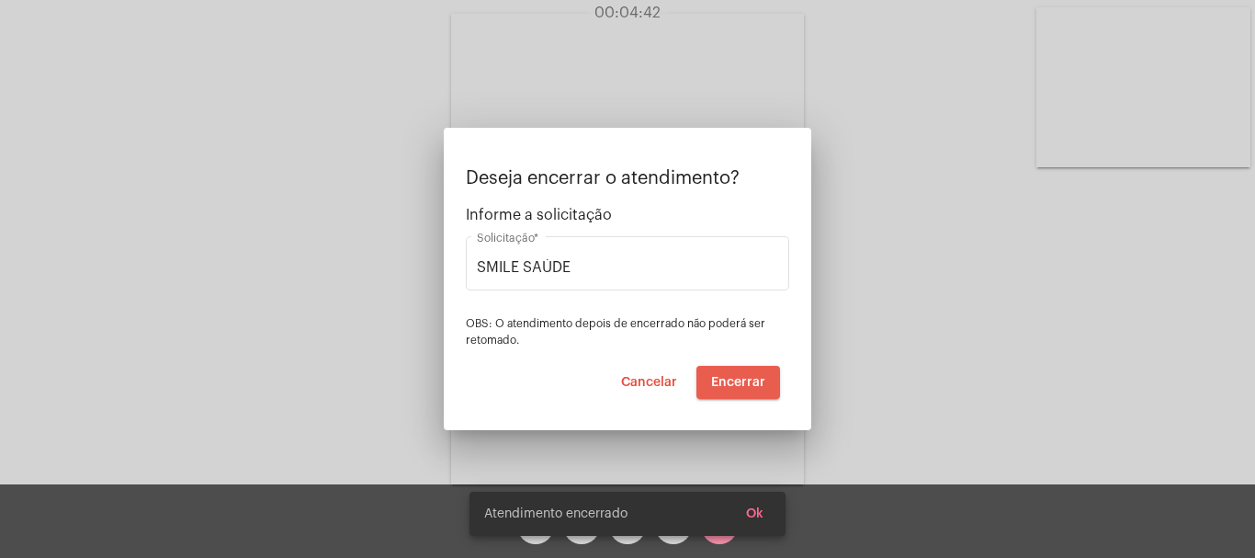
click at [742, 376] on span "Encerrar" at bounding box center [738, 382] width 54 height 13
click at [742, 375] on video at bounding box center [627, 249] width 353 height 471
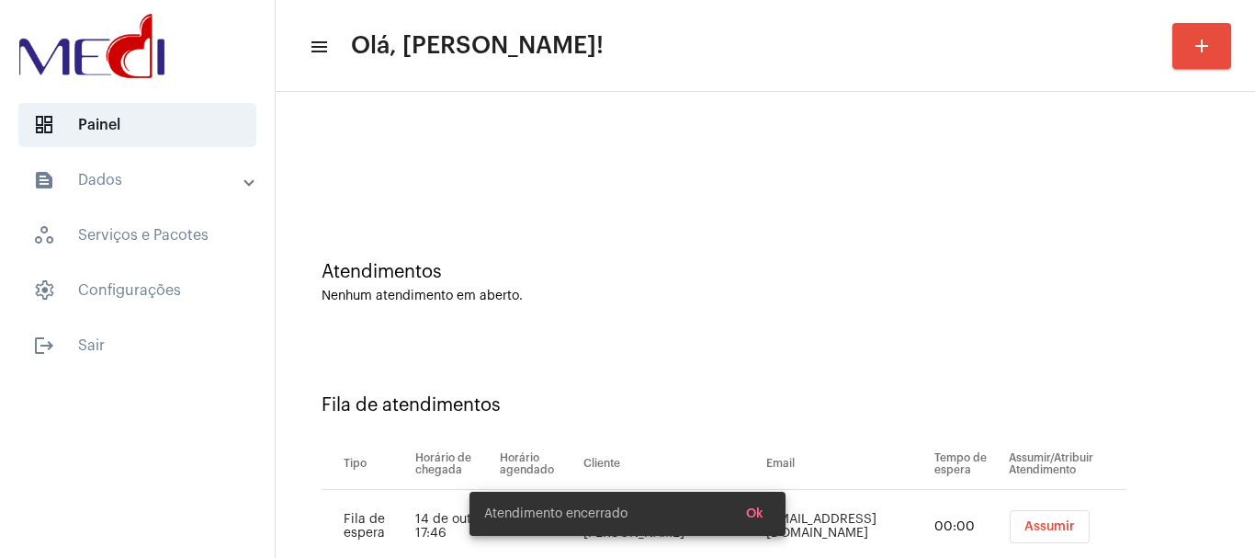
scroll to position [56, 0]
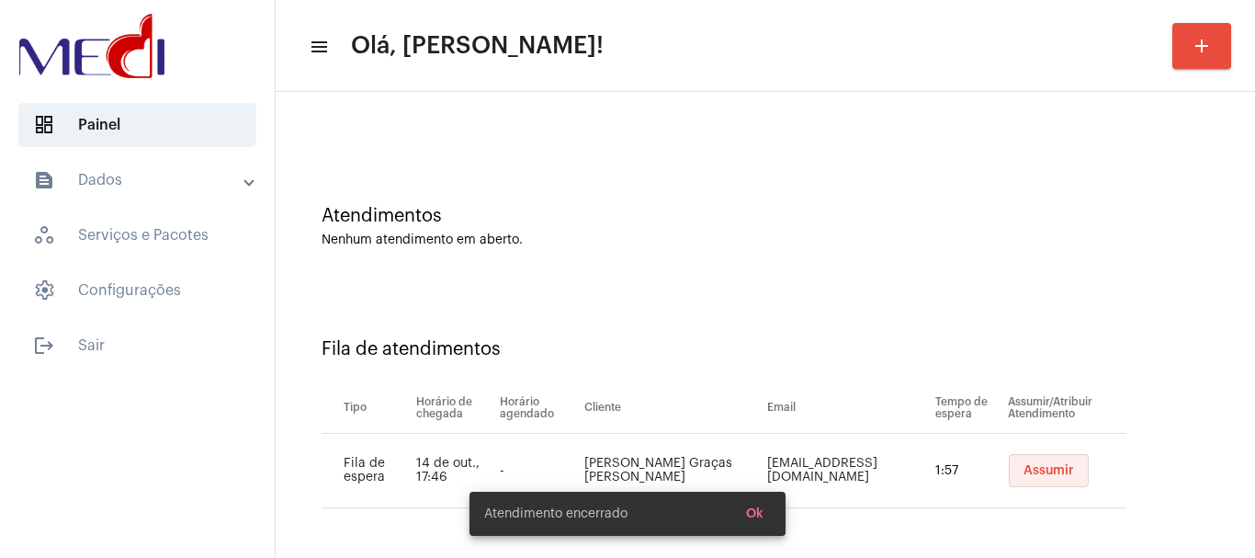
click at [1040, 465] on span "Assumir" at bounding box center [1049, 470] width 51 height 13
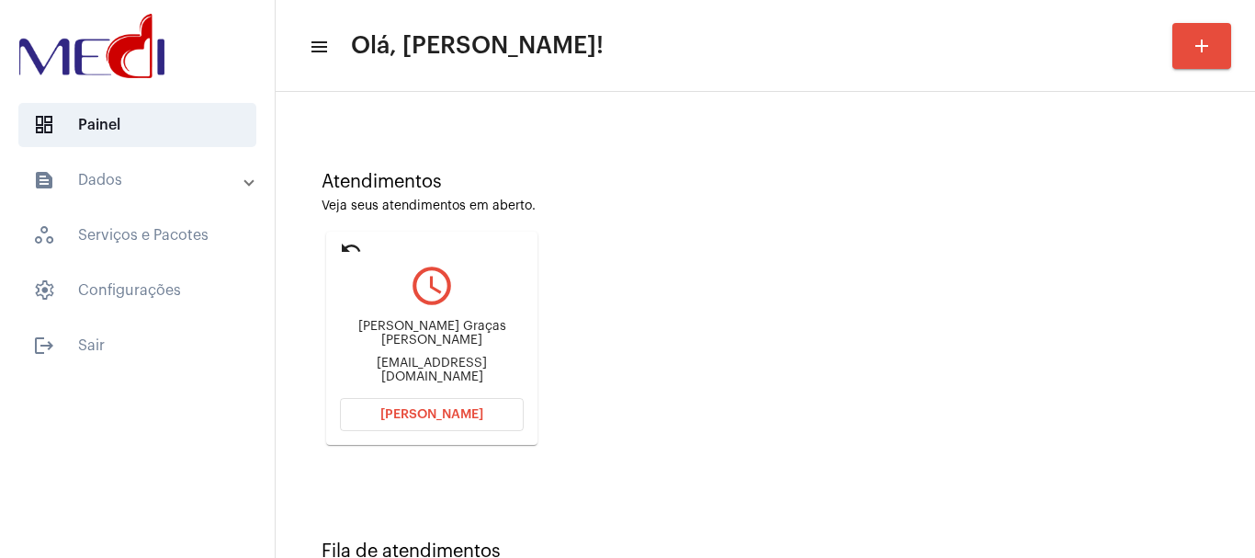
scroll to position [161, 0]
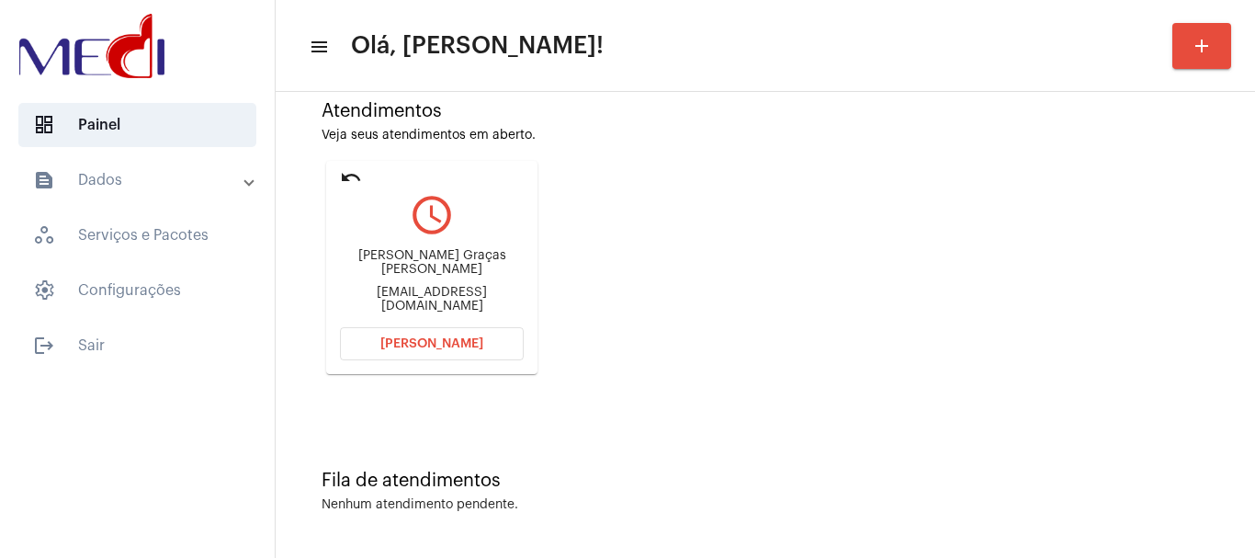
drag, startPoint x: 345, startPoint y: 261, endPoint x: 456, endPoint y: 254, distance: 111.5
click at [456, 254] on div "Maria das Graças França de Amorim gracafrancadeamorim@gmail.com" at bounding box center [432, 281] width 184 height 83
copy div "Maria das Graças"
click at [356, 235] on mat-icon "query_builder" at bounding box center [432, 215] width 184 height 46
click at [345, 250] on div "Maria das Graças França de Amorim gracafrancadeamorim@gmail.com" at bounding box center [432, 281] width 184 height 83
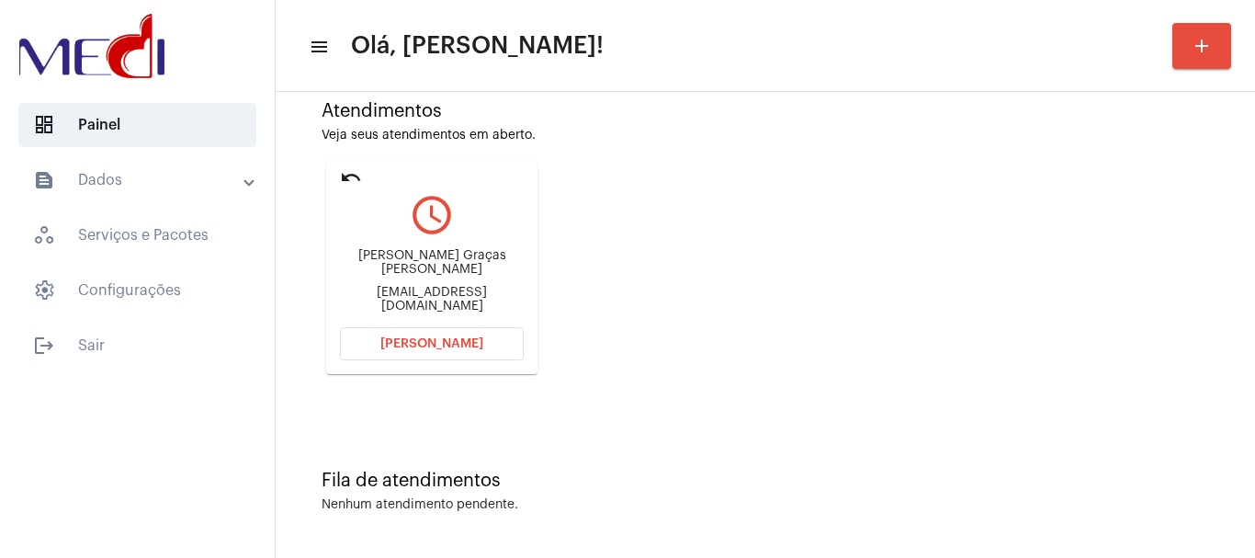
drag, startPoint x: 350, startPoint y: 254, endPoint x: 455, endPoint y: 241, distance: 105.6
click at [482, 284] on div "Maria das Graças França de Amorim gracafrancadeamorim@gmail.com" at bounding box center [432, 281] width 184 height 83
copy div "Maria das Graças França de Amorim"
click at [430, 338] on span "Abrir Chamada" at bounding box center [432, 343] width 103 height 13
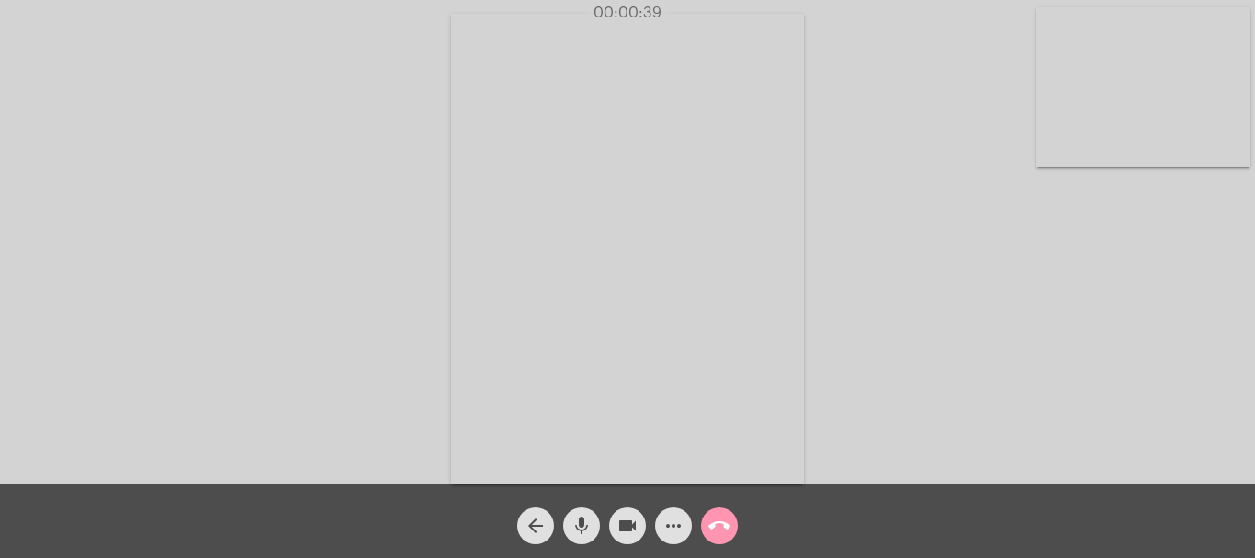
click at [1105, 130] on video at bounding box center [1144, 87] width 214 height 160
click at [711, 528] on mat-icon "call_end" at bounding box center [720, 526] width 22 height 22
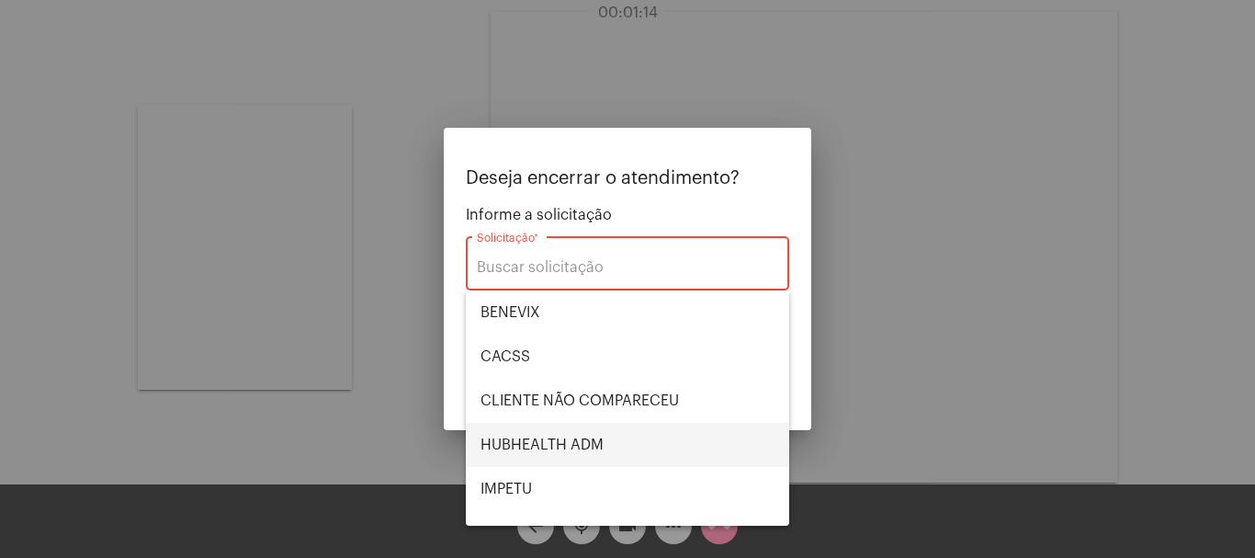
click at [601, 426] on span "HUBHEALTH ADM" at bounding box center [628, 445] width 294 height 44
type input "HUBHEALTH ADM"
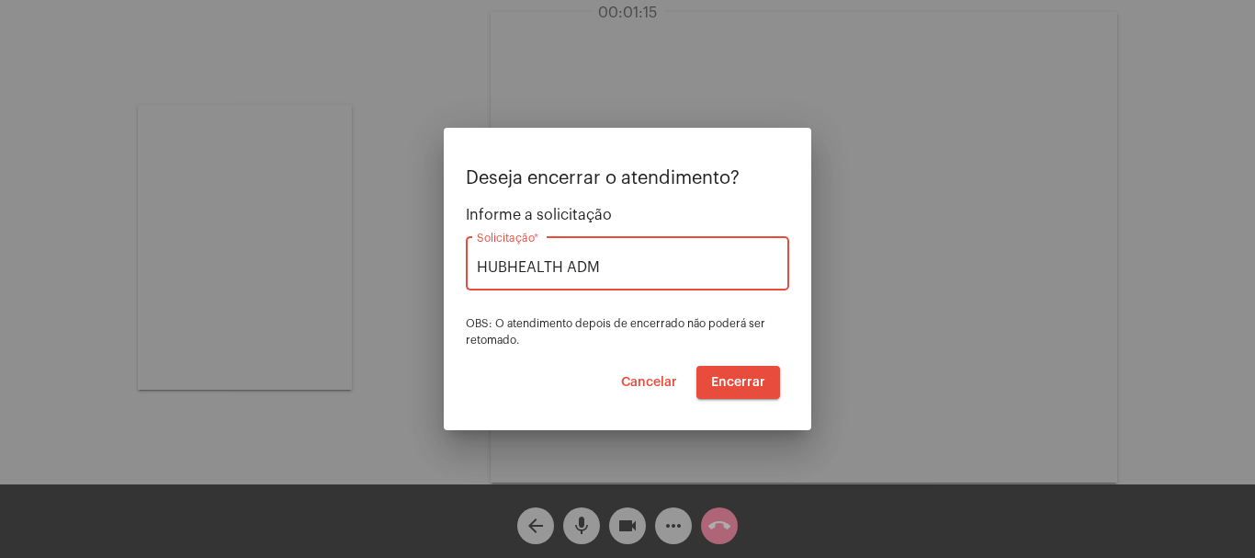
click at [623, 270] on input "HUBHEALTH ADM" at bounding box center [627, 267] width 301 height 17
click at [628, 282] on div "HUBHEALTH ADM Solicitação *" at bounding box center [627, 262] width 301 height 58
drag, startPoint x: 628, startPoint y: 282, endPoint x: 630, endPoint y: 269, distance: 13.0
click at [629, 278] on div "HUBHEALTH ADM Solicitação *" at bounding box center [627, 262] width 301 height 58
click at [631, 268] on input "HUBHEALTH ADM" at bounding box center [627, 267] width 301 height 17
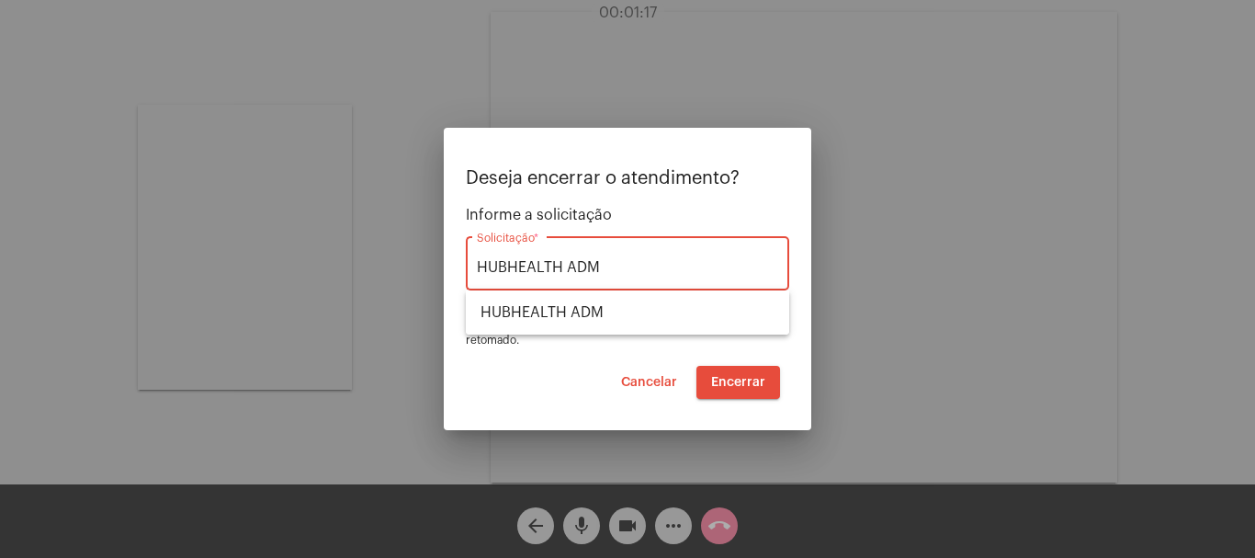
click at [631, 268] on input "HUBHEALTH ADM" at bounding box center [627, 267] width 301 height 17
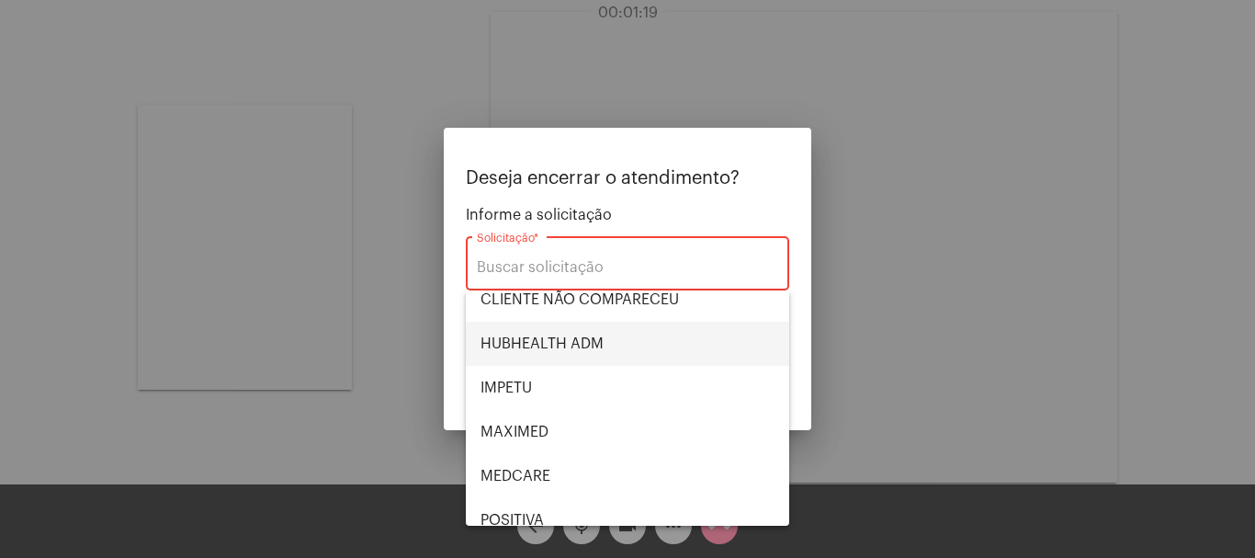
scroll to position [276, 0]
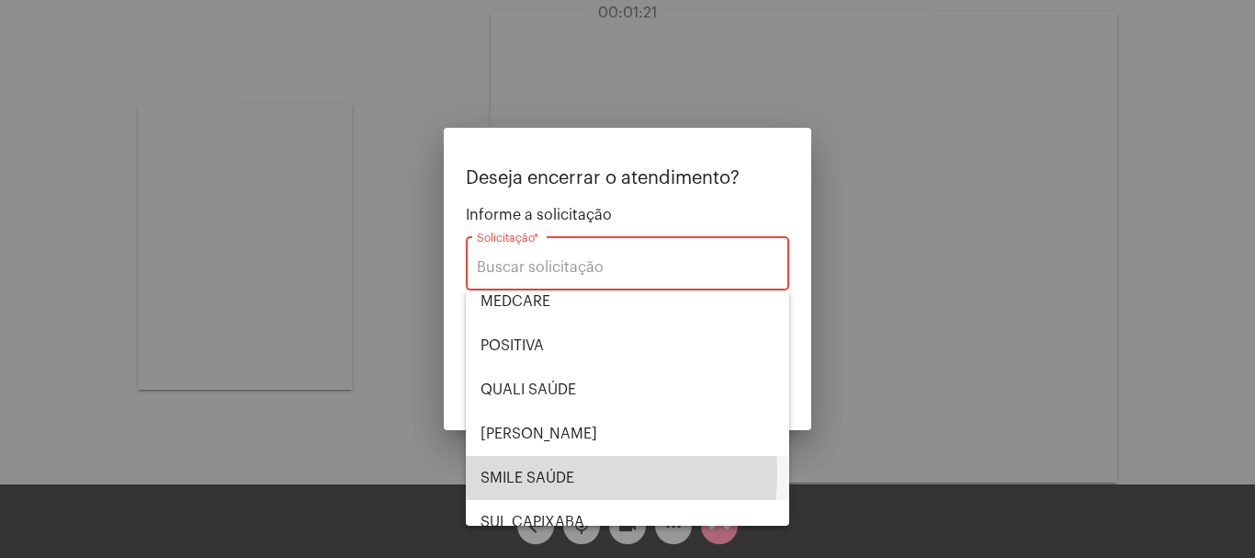
click at [517, 472] on span "SMILE SAÚDE" at bounding box center [628, 478] width 294 height 44
type input "SMILE SAÚDE"
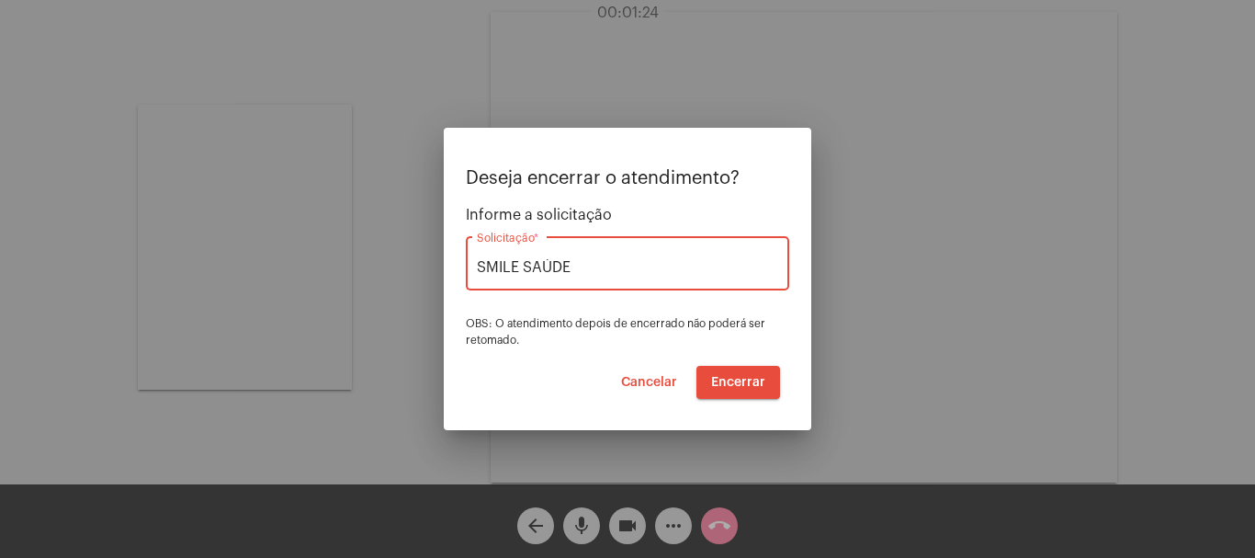
click at [347, 279] on div at bounding box center [627, 279] width 1255 height 558
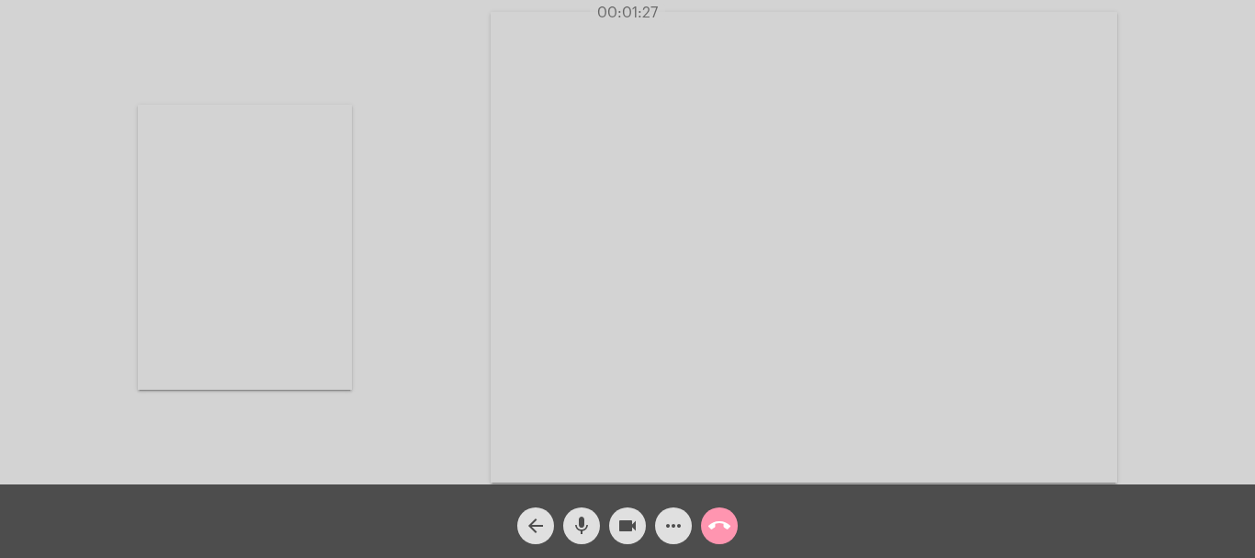
click at [276, 279] on video at bounding box center [245, 247] width 214 height 285
click at [718, 529] on mat-icon "call_end" at bounding box center [720, 526] width 22 height 22
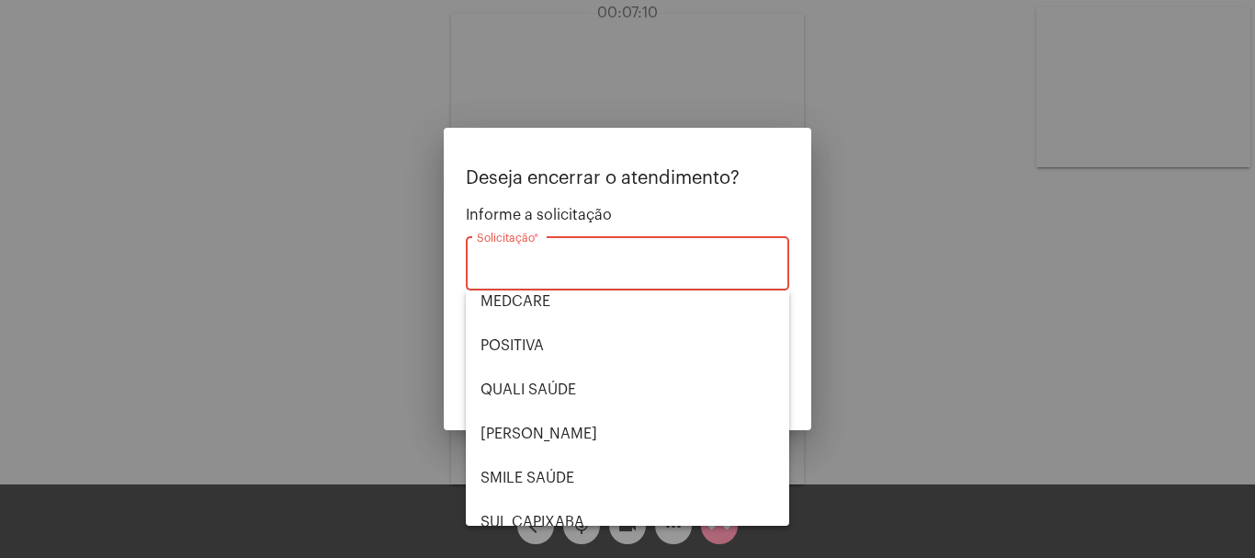
scroll to position [368, 0]
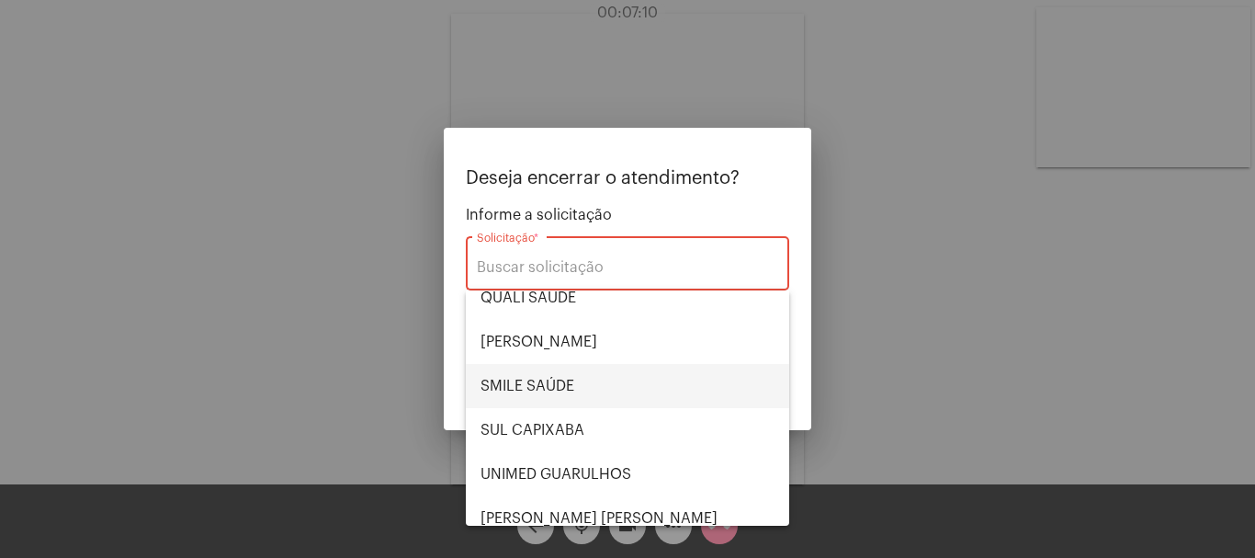
click at [567, 389] on span "SMILE SAÚDE" at bounding box center [628, 386] width 294 height 44
type input "SMILE SAÚDE"
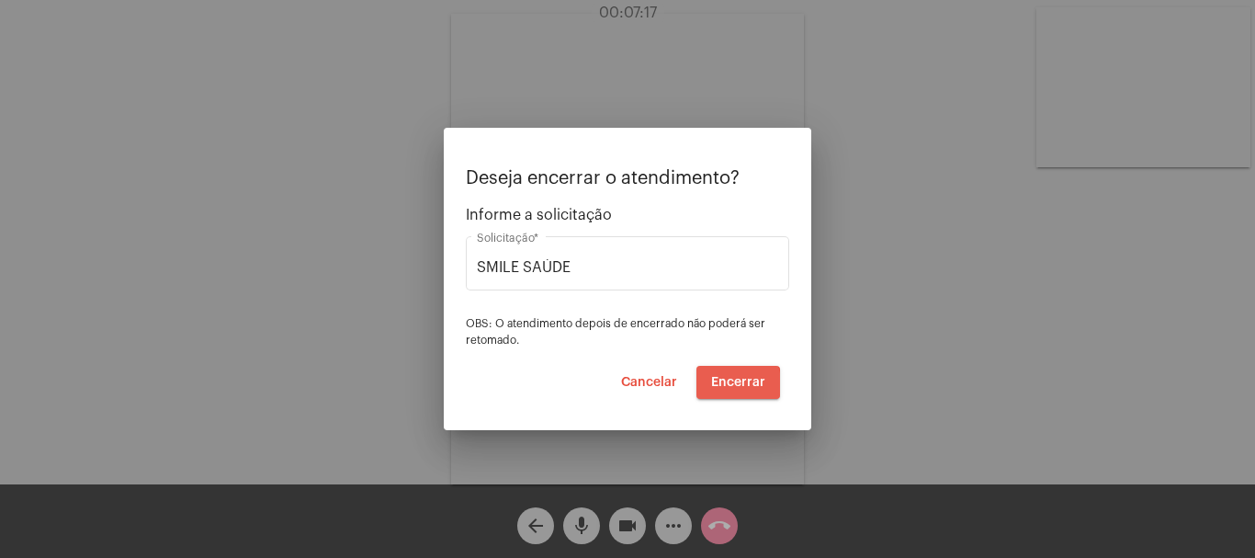
click at [719, 384] on span "Encerrar" at bounding box center [738, 382] width 54 height 13
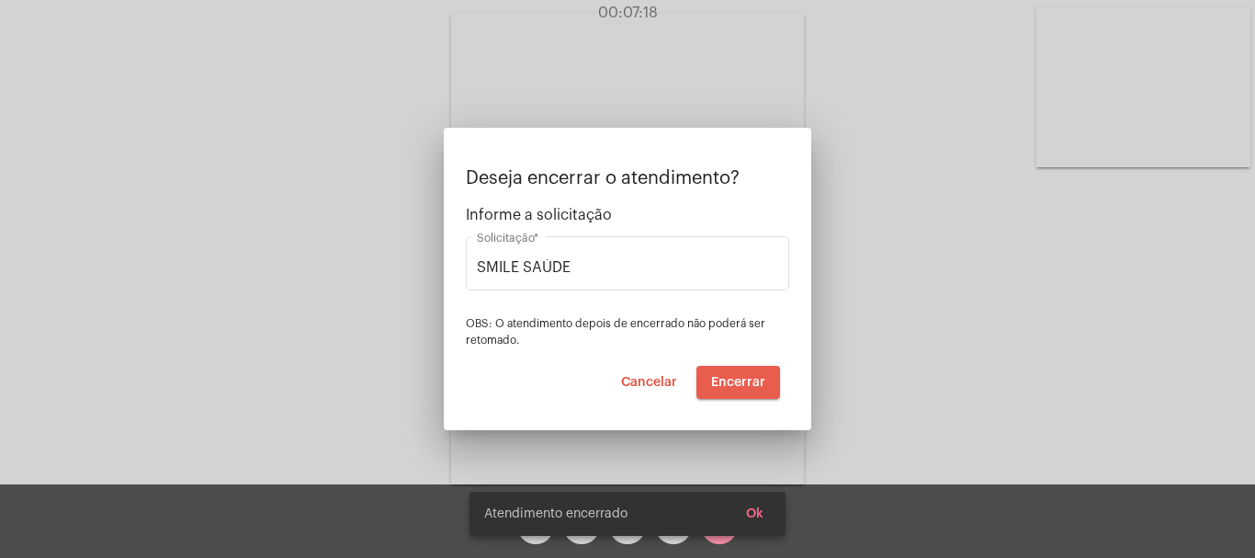
click at [719, 384] on span "Encerrar" at bounding box center [738, 382] width 54 height 13
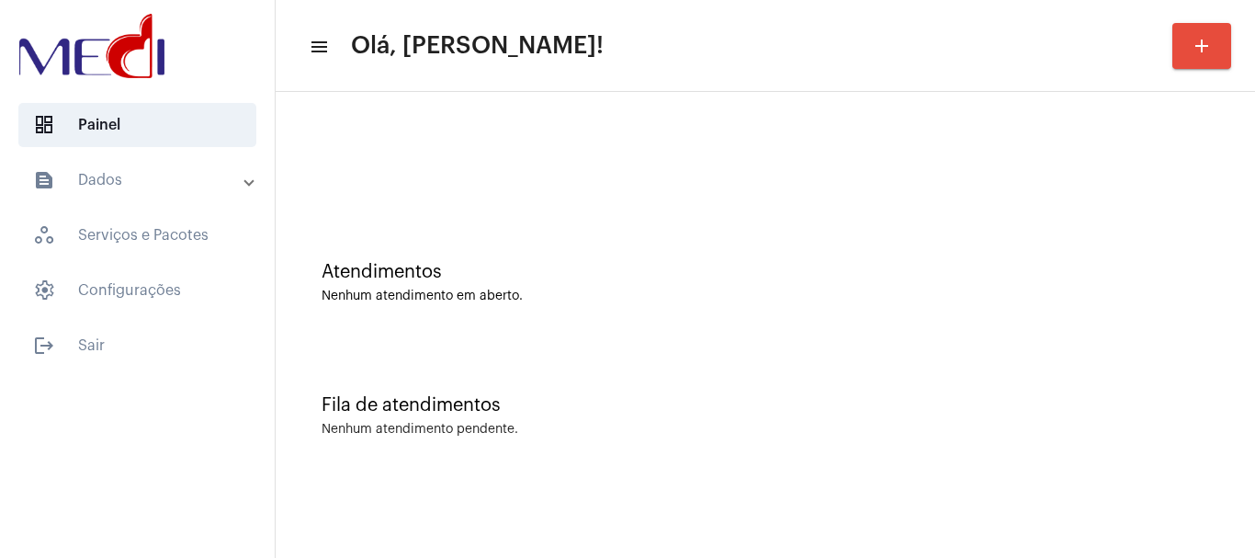
click at [404, 278] on div "Atendimentos" at bounding box center [766, 272] width 888 height 20
click at [575, 332] on div "Atendimentos Nenhum atendimento em aberto." at bounding box center [765, 273] width 961 height 133
click at [560, 327] on div "Atendimentos Nenhum atendimento em aberto." at bounding box center [765, 273] width 961 height 133
click at [516, 231] on div "Atendimentos Nenhum atendimento em aberto." at bounding box center [765, 273] width 961 height 133
click at [693, 398] on div "Fila de atendimentos" at bounding box center [766, 405] width 888 height 20
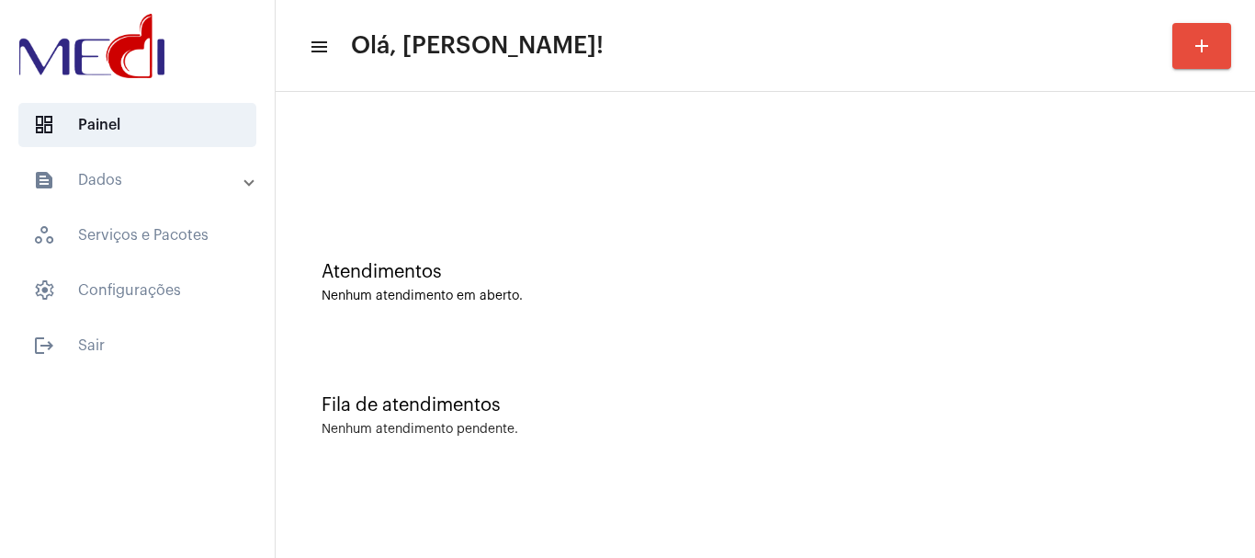
click at [755, 239] on div "Atendimentos Nenhum atendimento em aberto." at bounding box center [765, 273] width 961 height 133
click at [707, 257] on div "Atendimentos Nenhum atendimento em aberto." at bounding box center [765, 273] width 961 height 133
click at [531, 303] on div "Atendimentos Nenhum atendimento em aberto." at bounding box center [765, 273] width 961 height 133
click at [511, 288] on div "Atendimentos Nenhum atendimento em aberto." at bounding box center [766, 282] width 888 height 41
click at [592, 342] on div "Fila de atendimentos Nenhum atendimento pendente." at bounding box center [765, 406] width 961 height 133
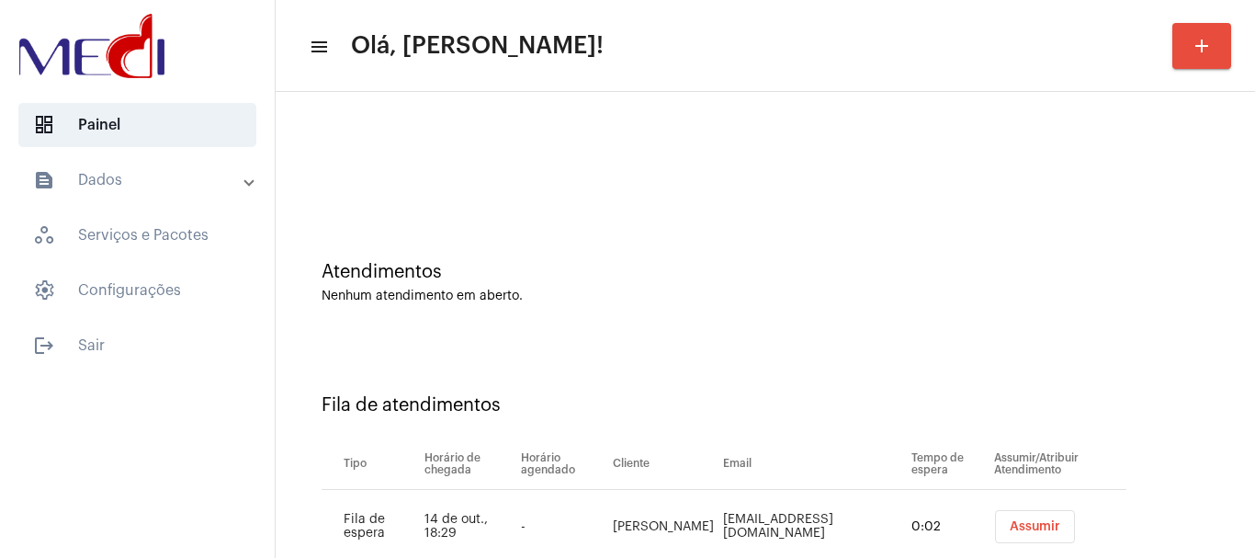
scroll to position [56, 0]
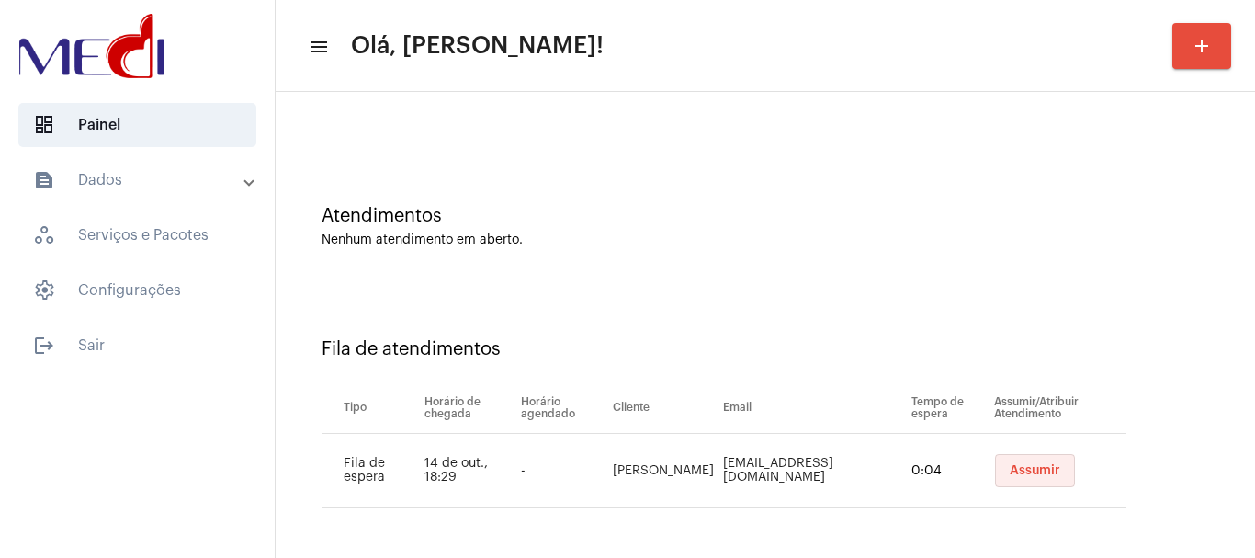
click at [995, 474] on button "Assumir" at bounding box center [1035, 470] width 80 height 33
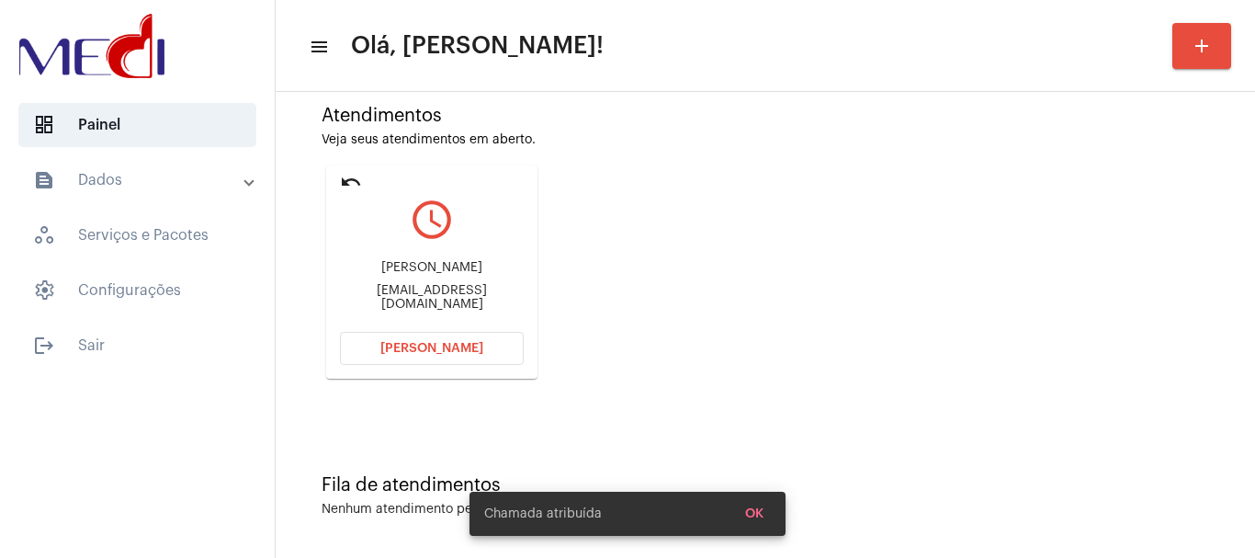
scroll to position [161, 0]
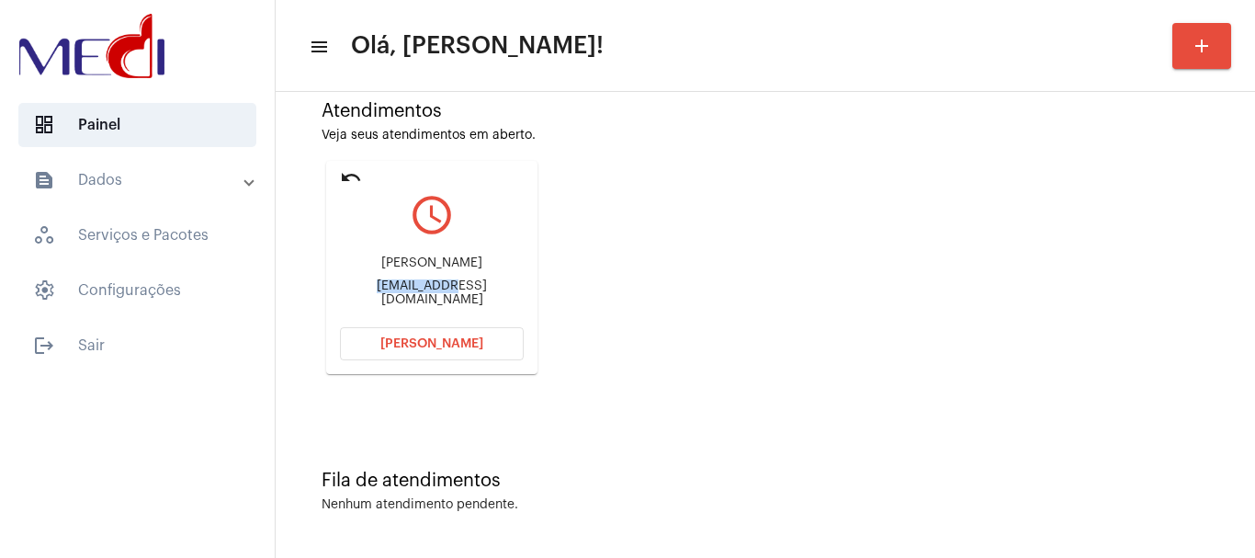
drag, startPoint x: 337, startPoint y: 293, endPoint x: 405, endPoint y: 293, distance: 68.0
click at [405, 293] on mat-card "undo query_builder Eliane elianeflorentino11@gmail.com Abrir Chamada" at bounding box center [431, 267] width 211 height 213
copy div "elianeflore"
click at [402, 343] on span "Abrir Chamada" at bounding box center [432, 343] width 103 height 13
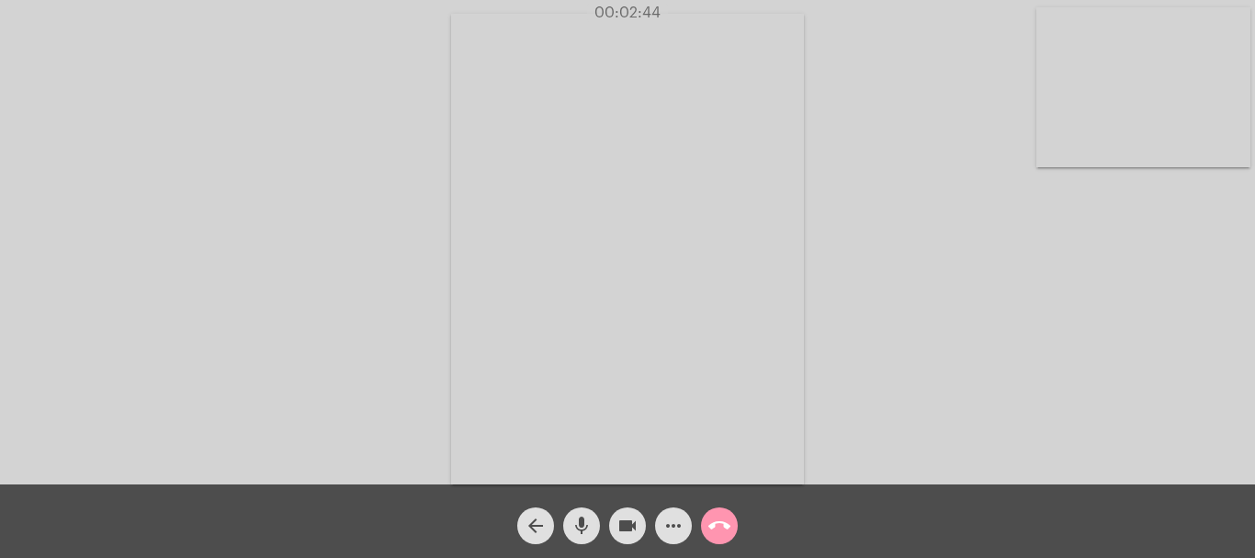
click at [724, 521] on mat-icon "call_end" at bounding box center [720, 526] width 22 height 22
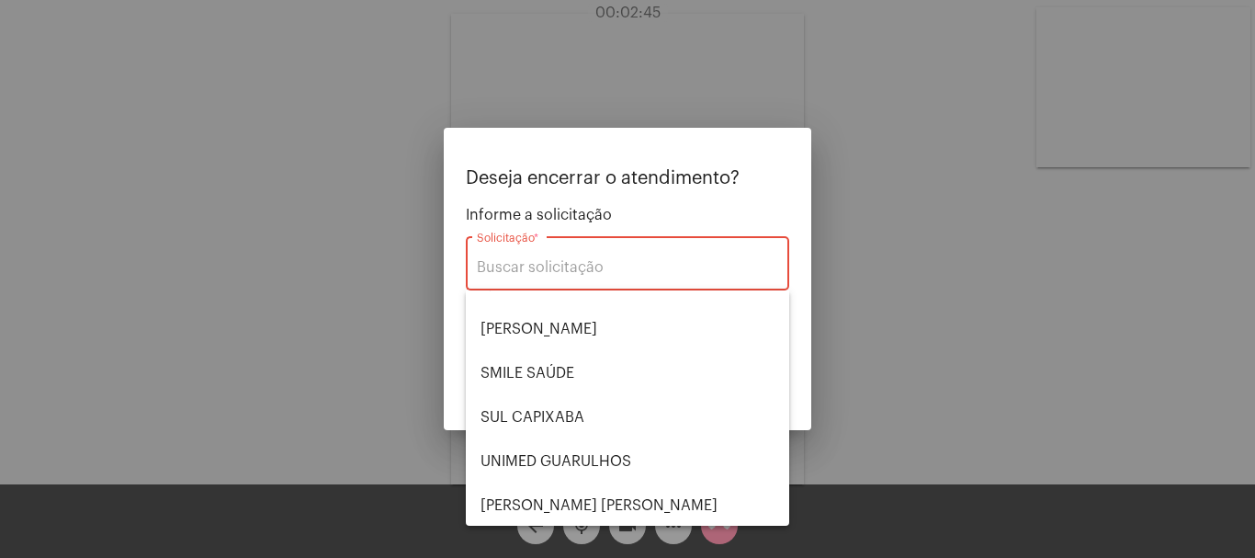
scroll to position [382, 0]
click at [574, 495] on span "VERA CRUZ" at bounding box center [628, 504] width 294 height 44
type input "VERA CRUZ"
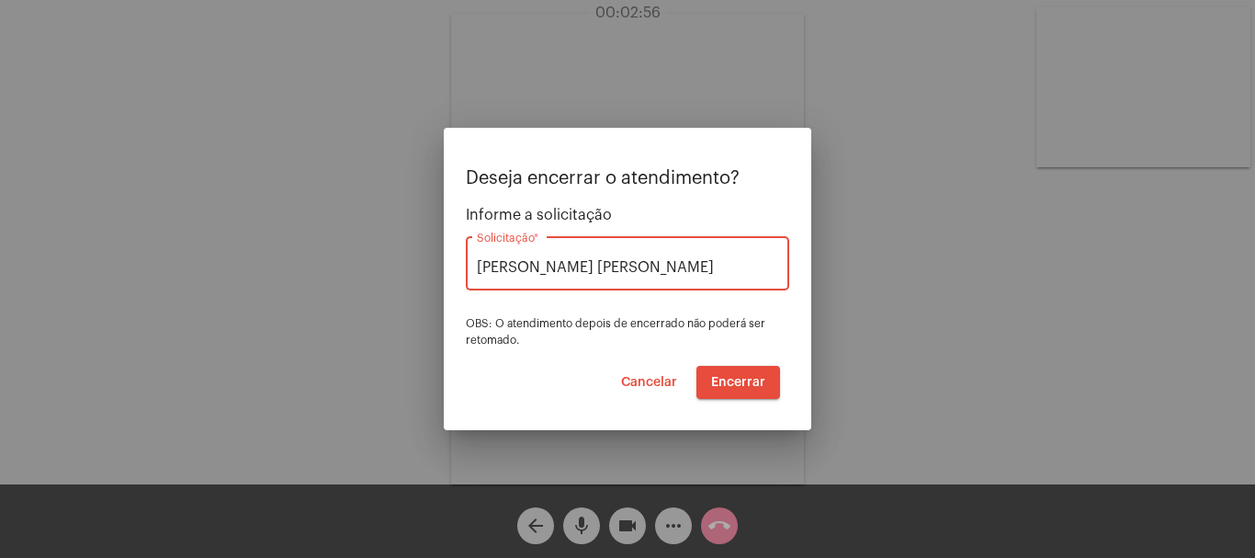
click at [721, 383] on span "Encerrar" at bounding box center [738, 382] width 54 height 13
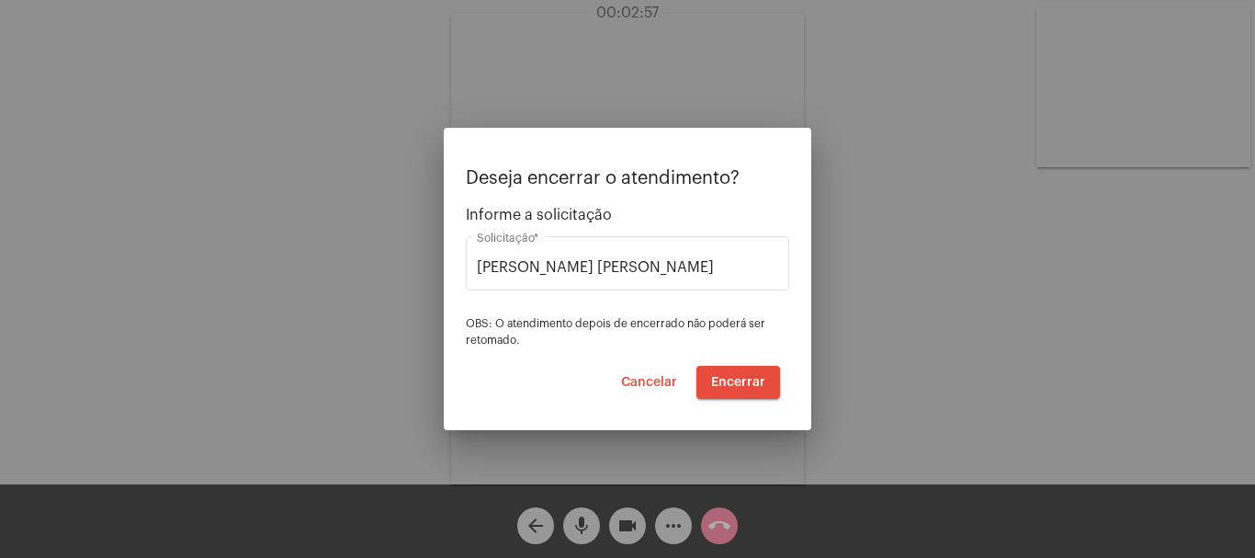
click at [721, 383] on span "Encerrar" at bounding box center [738, 382] width 54 height 13
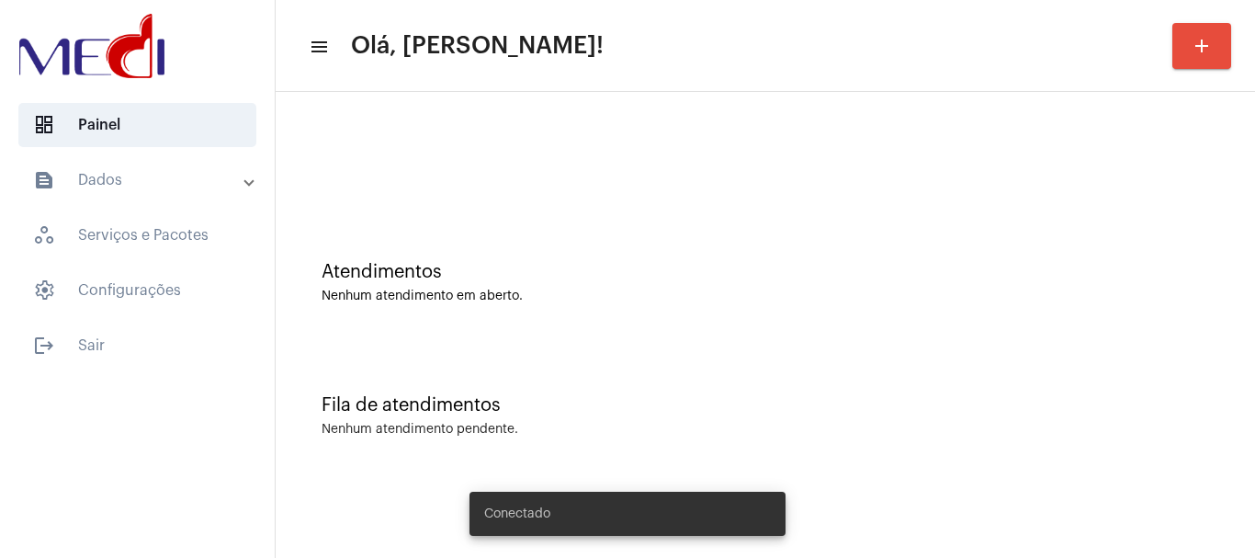
click at [634, 261] on div "Atendimentos Nenhum atendimento em aberto." at bounding box center [765, 273] width 961 height 133
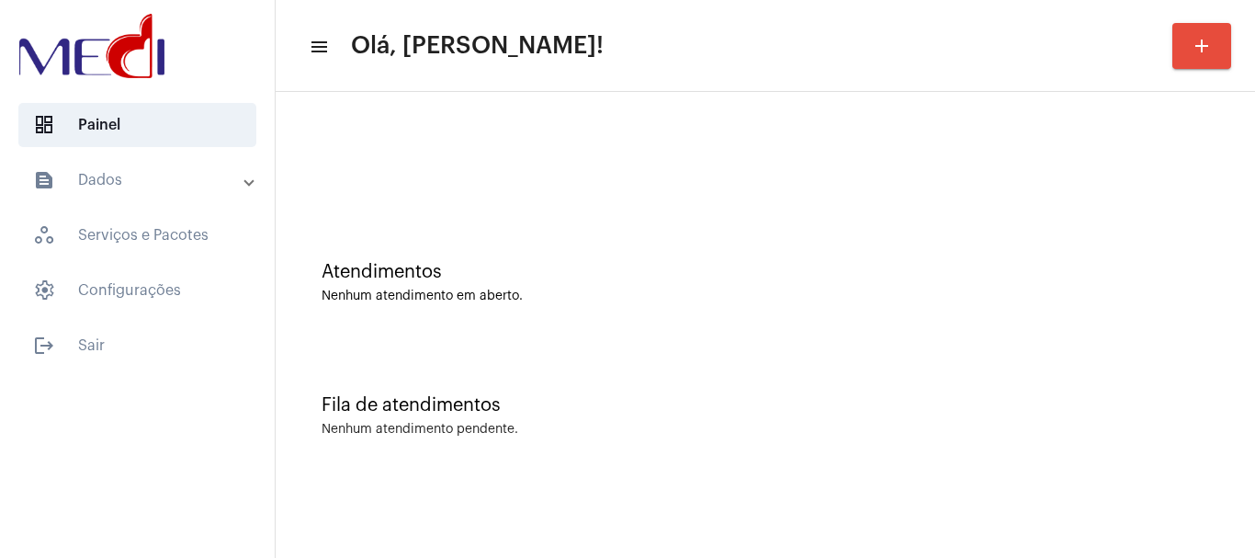
click at [586, 284] on div "Atendimentos Nenhum atendimento em aberto." at bounding box center [766, 282] width 888 height 41
click at [585, 250] on div "Atendimentos Nenhum atendimento em aberto." at bounding box center [765, 273] width 961 height 133
click at [598, 321] on div "Atendimentos Nenhum atendimento em aberto." at bounding box center [765, 273] width 961 height 133
click at [562, 240] on div "Atendimentos Nenhum atendimento em aberto." at bounding box center [765, 273] width 961 height 133
click at [541, 232] on div "Atendimentos Nenhum atendimento em aberto." at bounding box center [765, 273] width 961 height 133
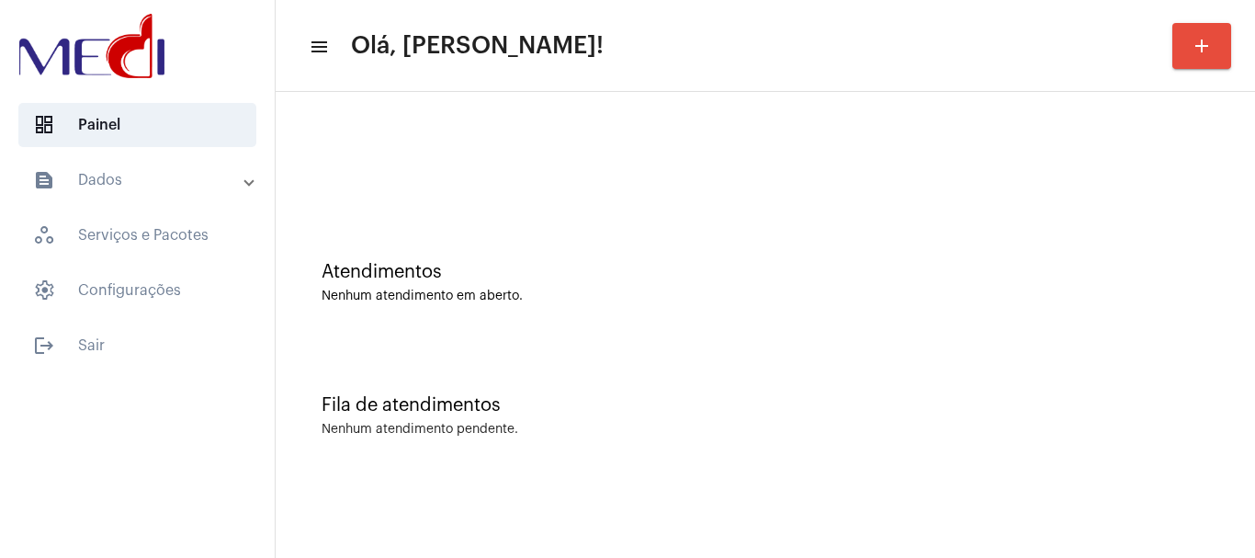
click at [621, 317] on div "Atendimentos Nenhum atendimento em aberto." at bounding box center [765, 273] width 961 height 133
click at [508, 156] on div at bounding box center [766, 163] width 888 height 14
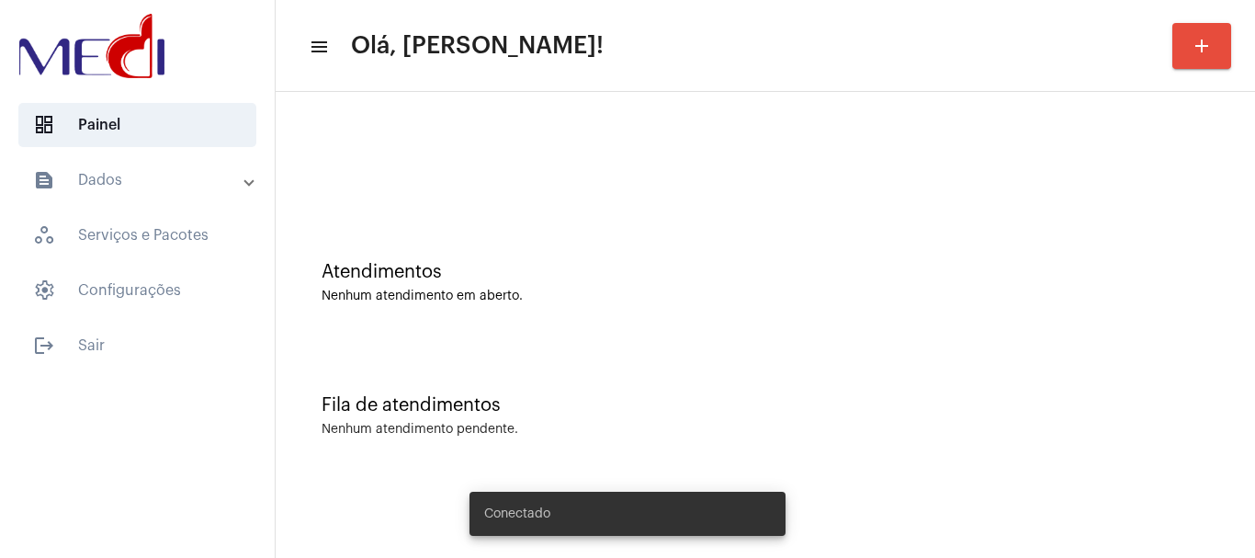
click at [536, 202] on div at bounding box center [765, 154] width 961 height 106
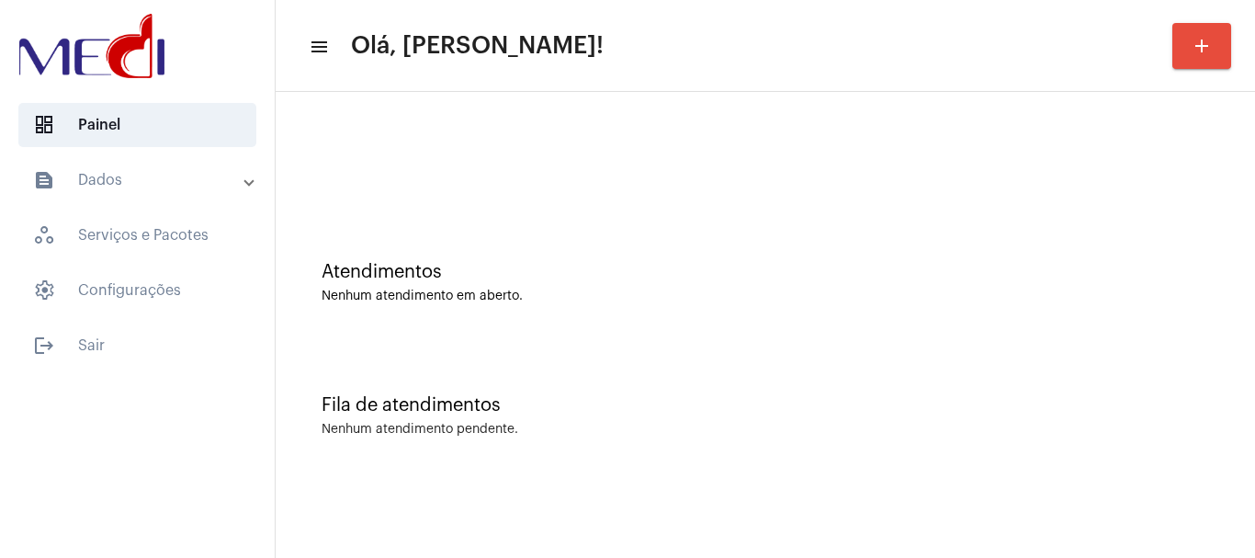
click at [628, 275] on div "Atendimentos" at bounding box center [766, 272] width 888 height 20
click at [772, 337] on div "Atendimentos Nenhum atendimento em aberto." at bounding box center [765, 273] width 961 height 133
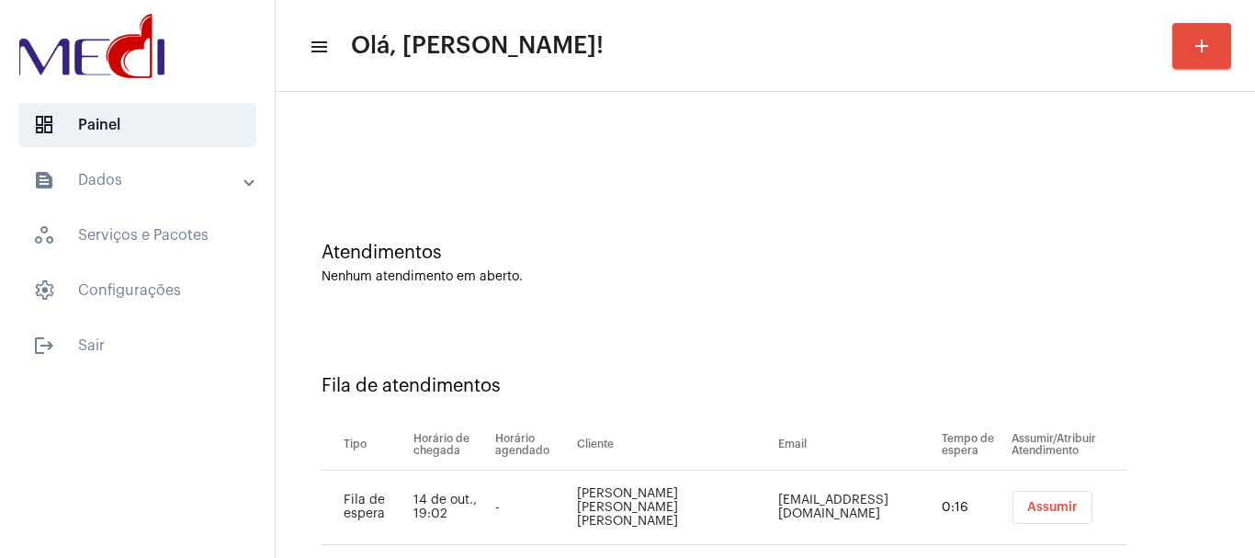
scroll to position [56, 0]
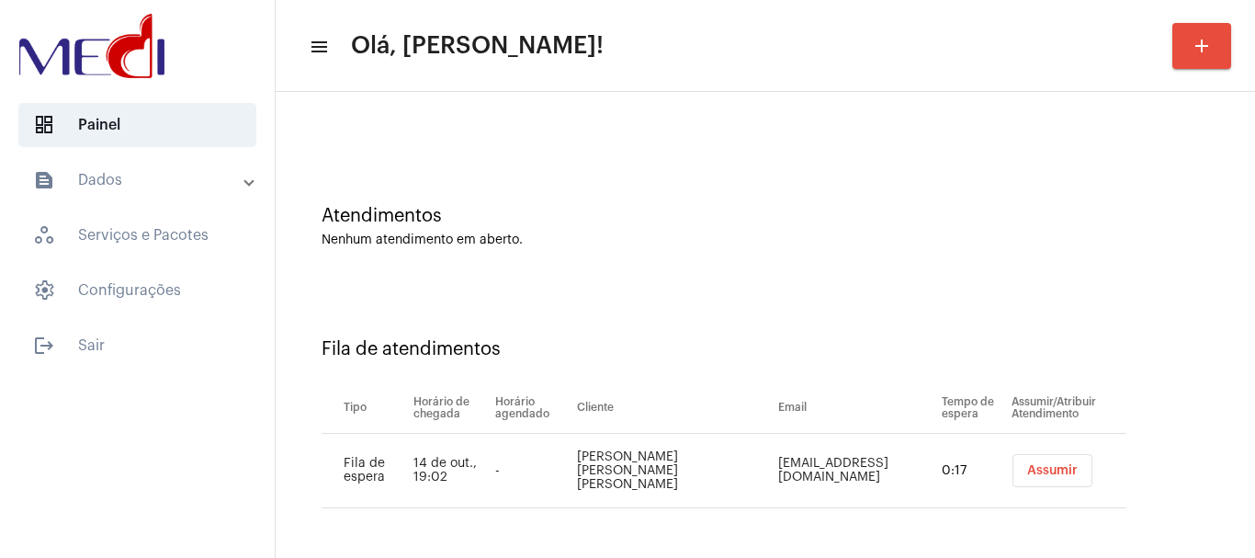
click at [1028, 468] on span "Assumir" at bounding box center [1053, 470] width 51 height 13
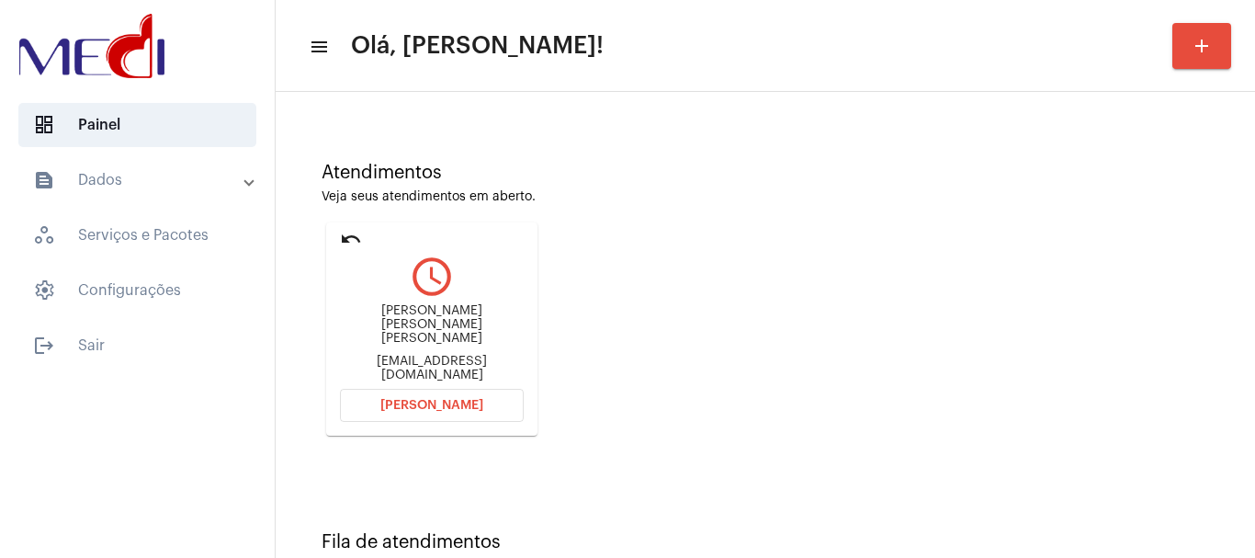
scroll to position [161, 0]
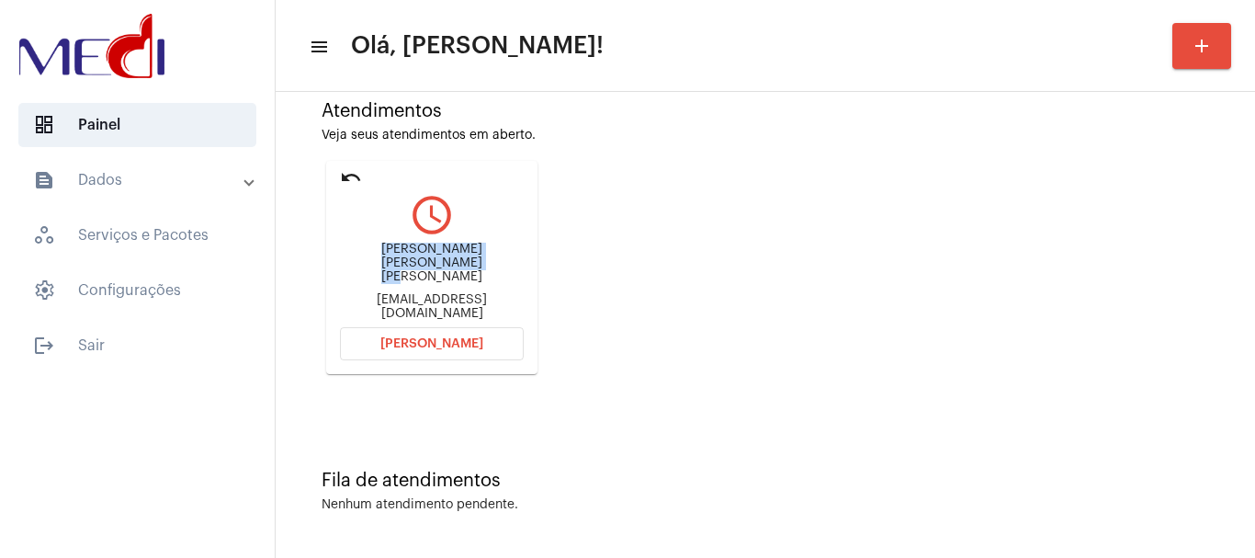
drag, startPoint x: 350, startPoint y: 256, endPoint x: 441, endPoint y: 277, distance: 93.2
click at [441, 277] on div "Kleber Weiller de Noronha Almeida" at bounding box center [432, 263] width 184 height 41
copy div "Kleber Weiller de Noronha Almei"
click at [372, 344] on button "Abrir Chamada" at bounding box center [432, 343] width 184 height 33
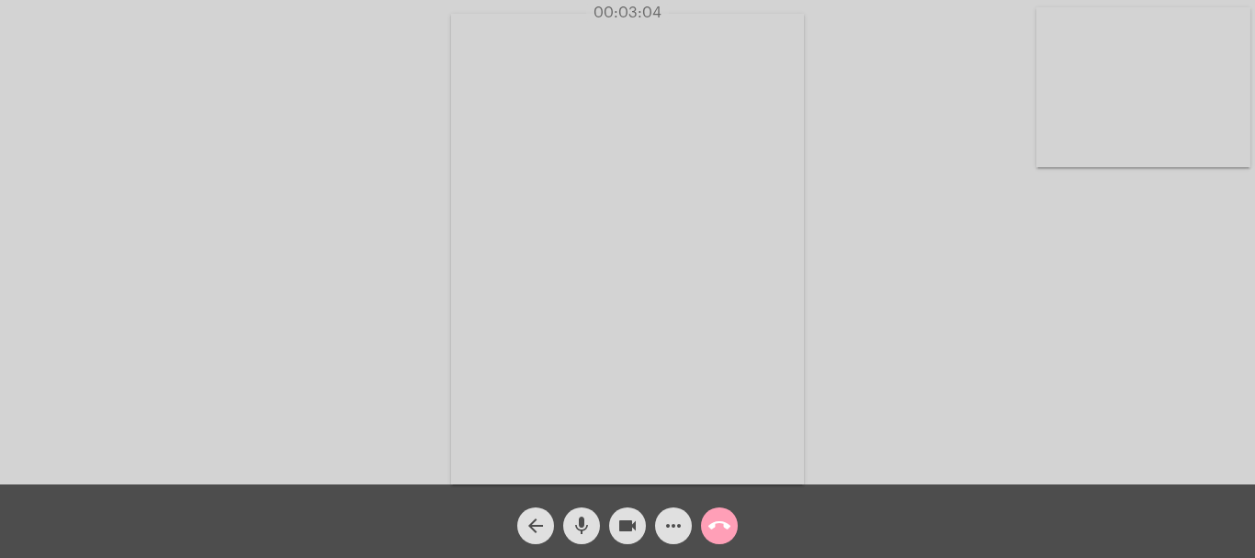
click at [721, 515] on mat-icon "call_end" at bounding box center [720, 526] width 22 height 22
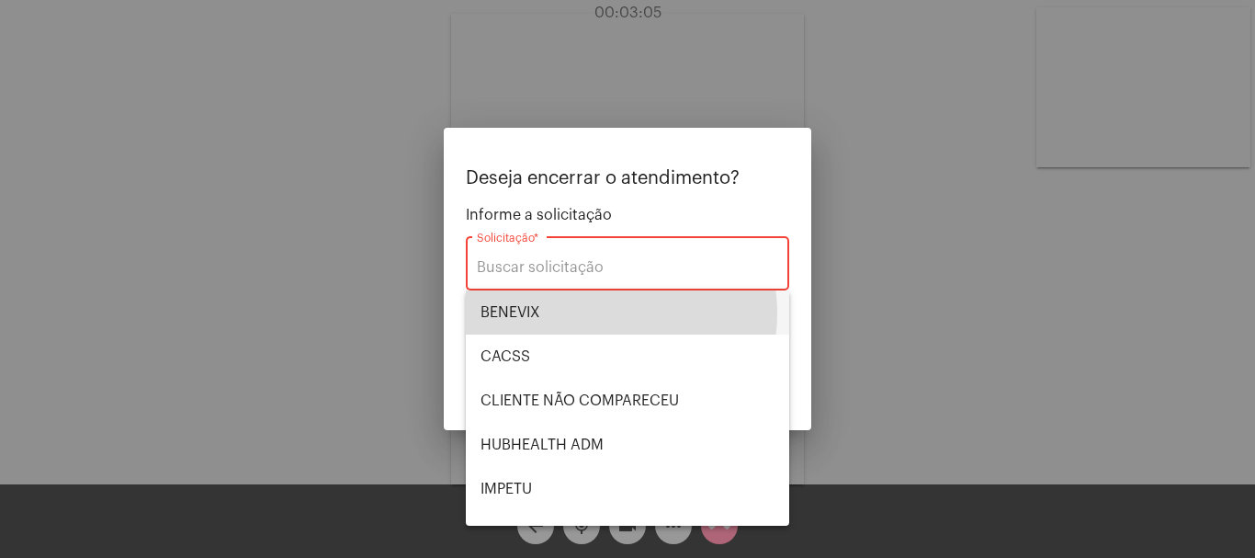
click at [606, 313] on span "BENEVIX" at bounding box center [628, 312] width 294 height 44
type input "BENEVIX"
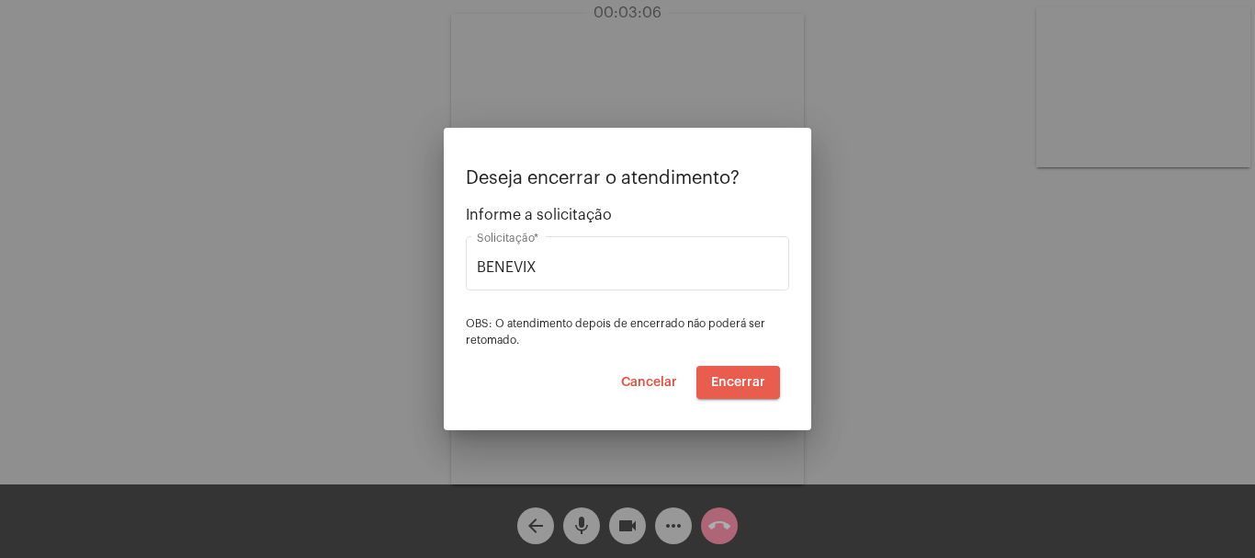
click at [724, 392] on button "Encerrar" at bounding box center [739, 382] width 84 height 33
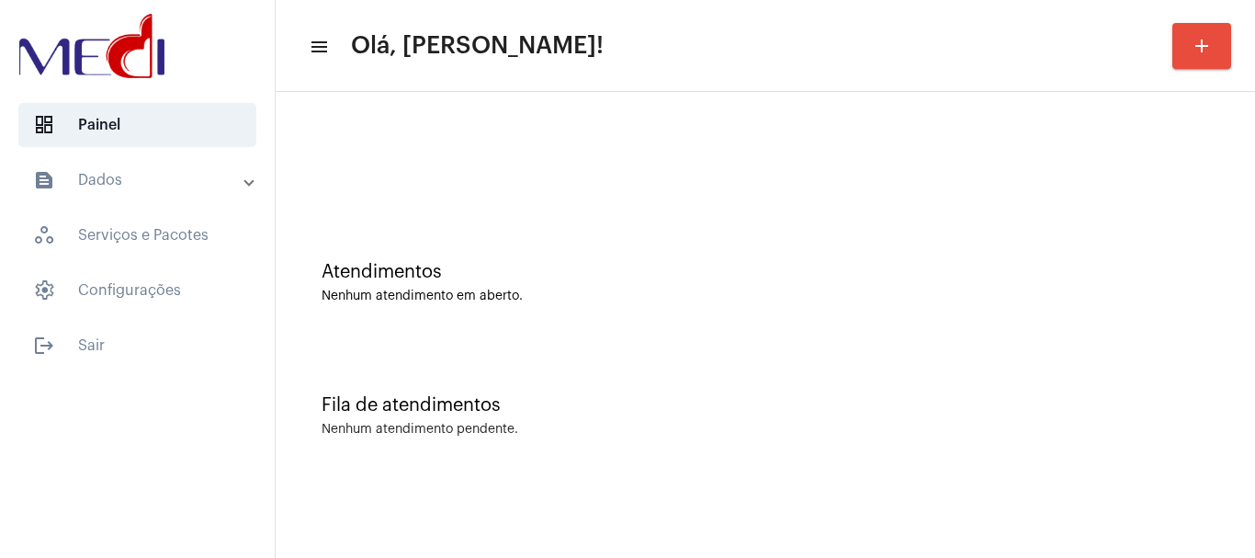
click at [600, 293] on div "Nenhum atendimento em aberto." at bounding box center [766, 297] width 888 height 14
click at [537, 220] on div "Atendimentos Nenhum atendimento em aberto." at bounding box center [765, 273] width 961 height 133
click at [580, 231] on div "Atendimentos Nenhum atendimento em aberto." at bounding box center [765, 273] width 961 height 133
